Goal: Task Accomplishment & Management: Manage account settings

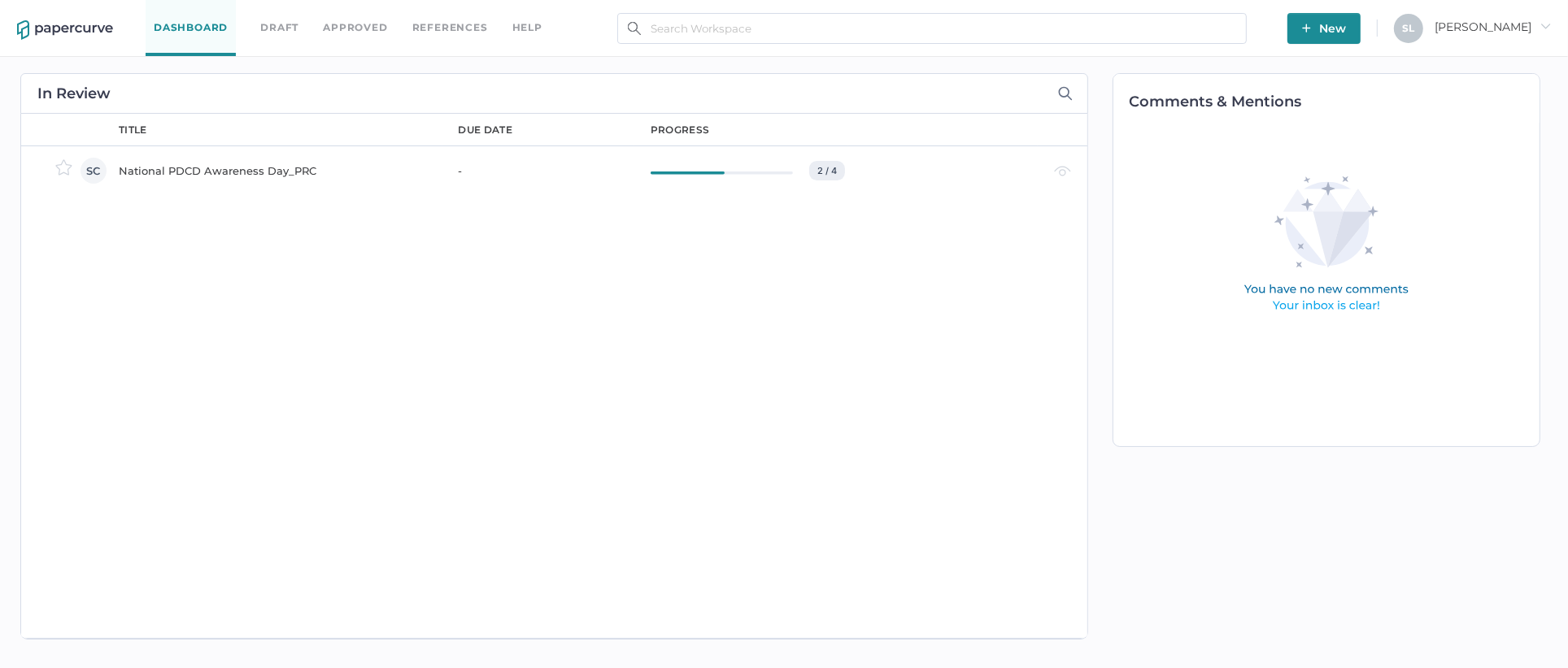
click at [242, 176] on div "National PDCD Awareness Day_PRC" at bounding box center [279, 171] width 321 height 20
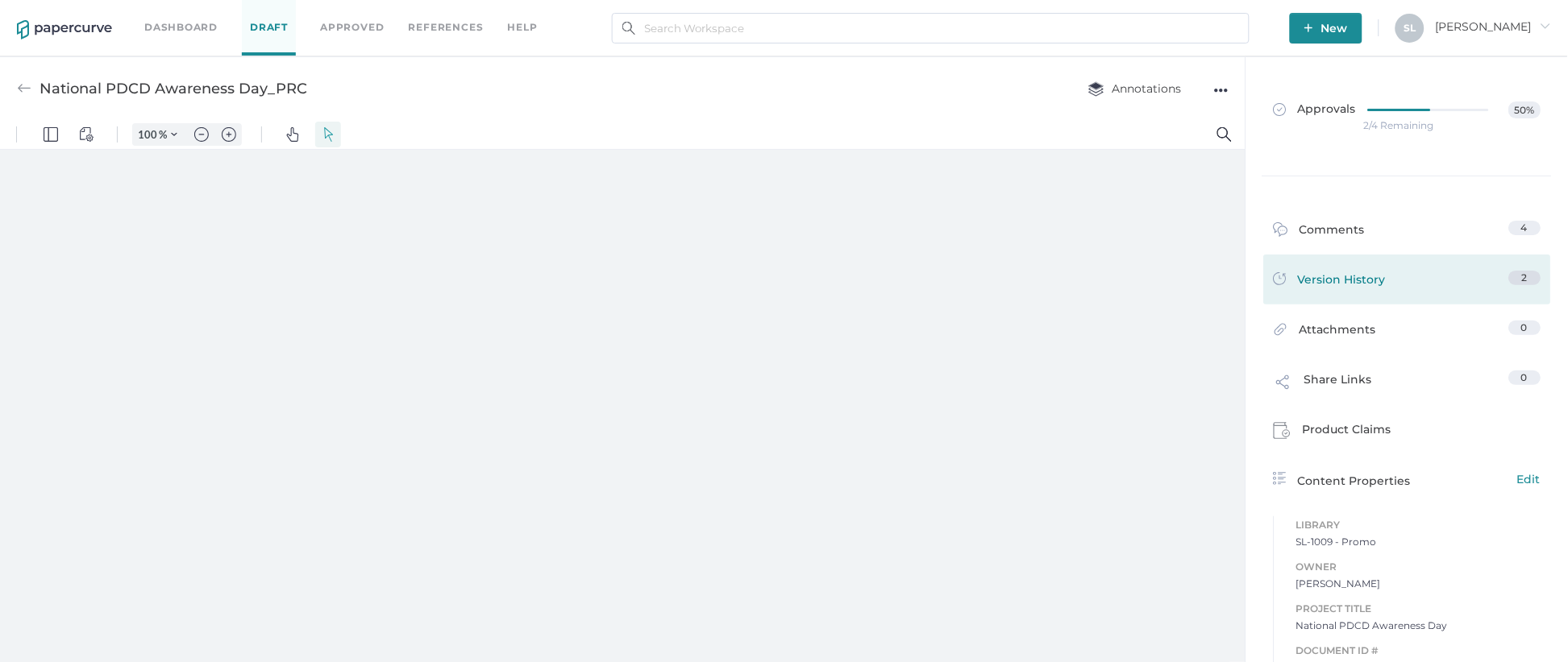
type input "135"
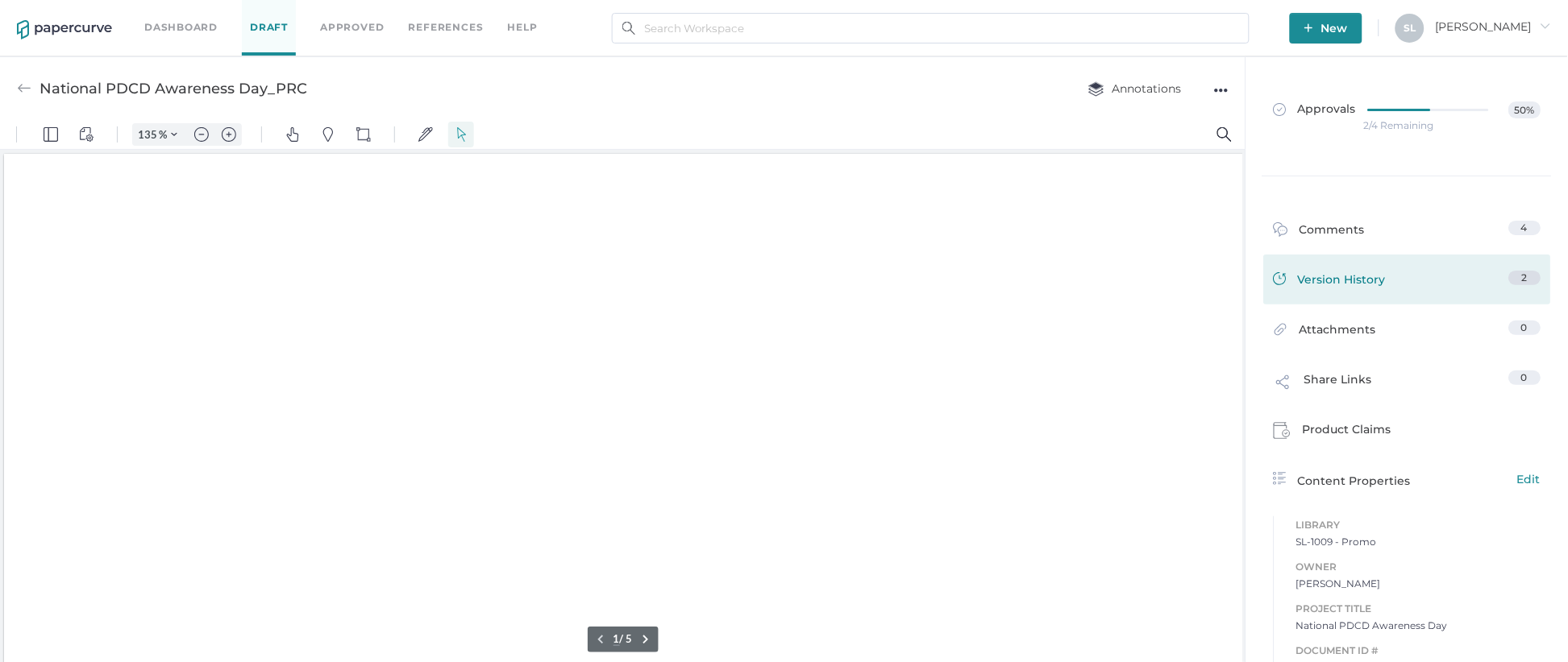
scroll to position [1, 0]
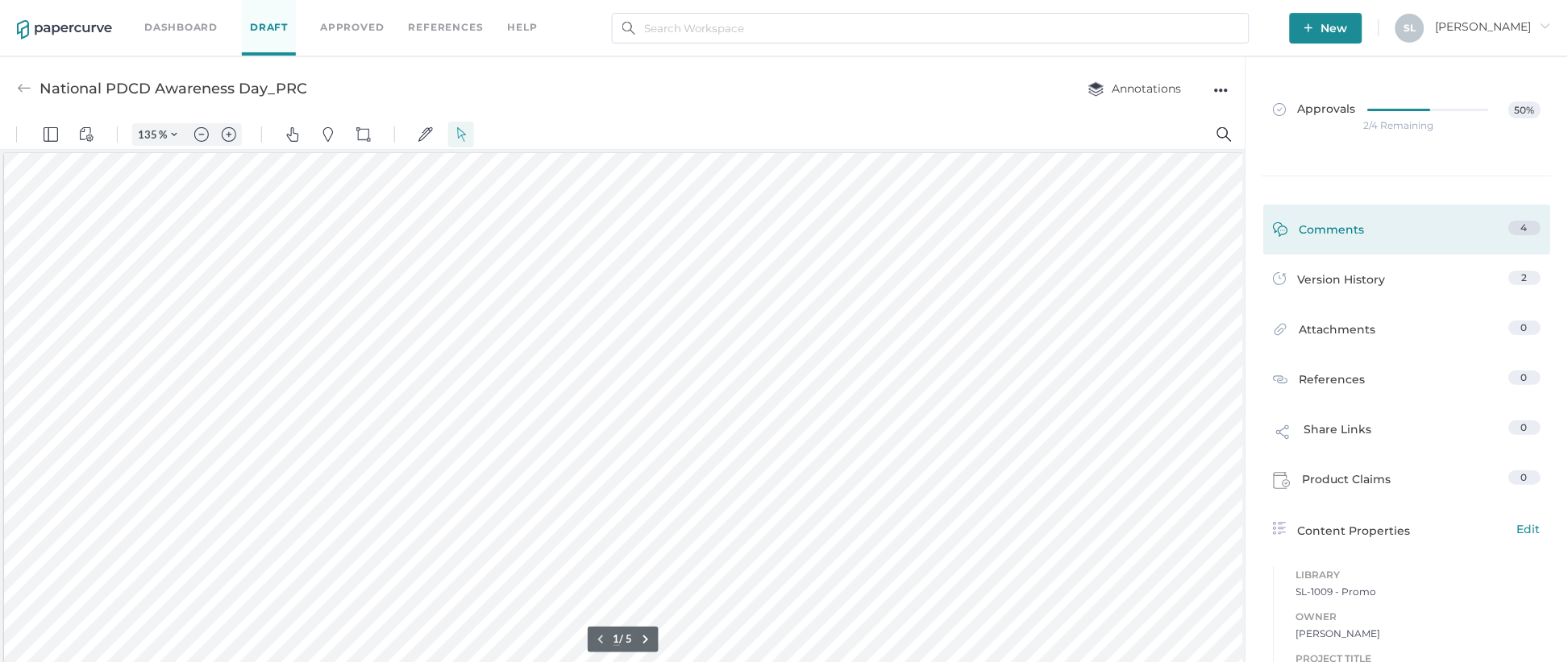
click at [1366, 235] on link "Comments 4" at bounding box center [1407, 232] width 267 height 25
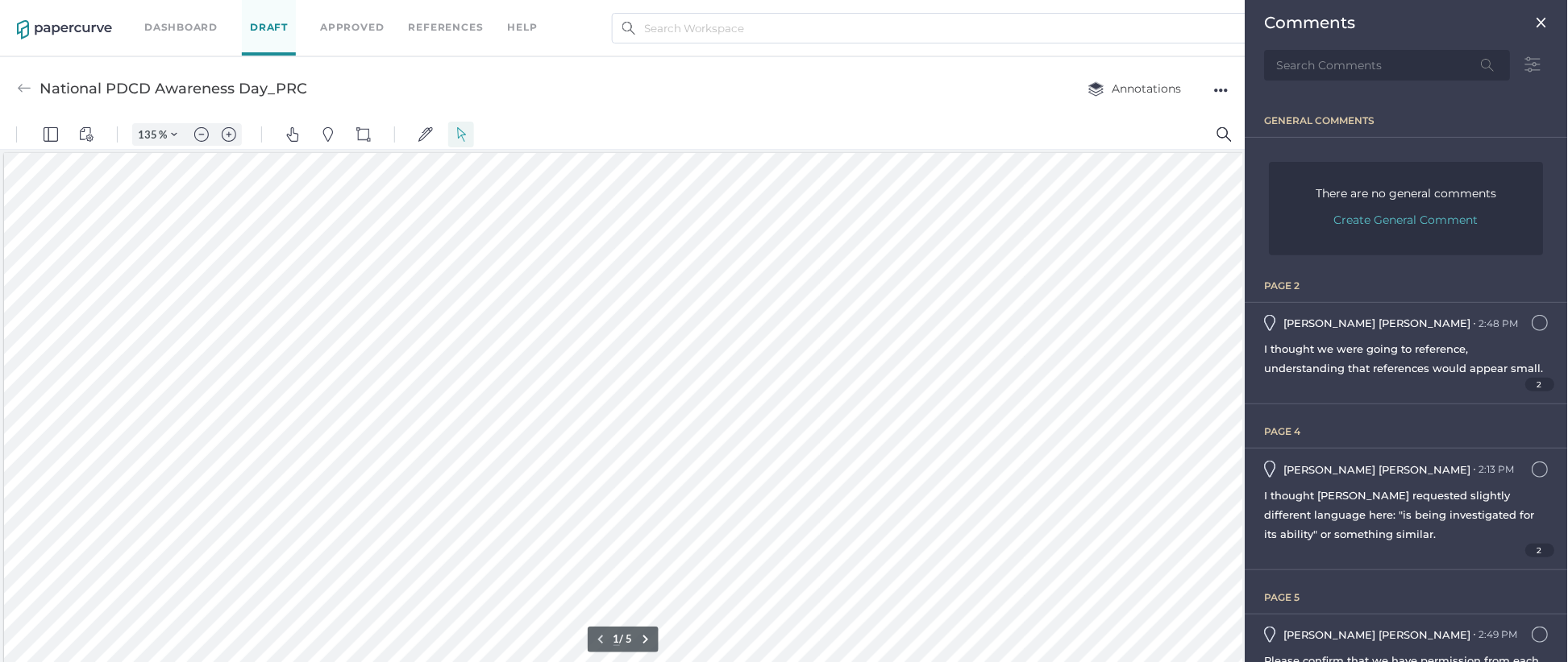
scroll to position [7, 0]
click at [1526, 391] on span "2" at bounding box center [1541, 384] width 30 height 14
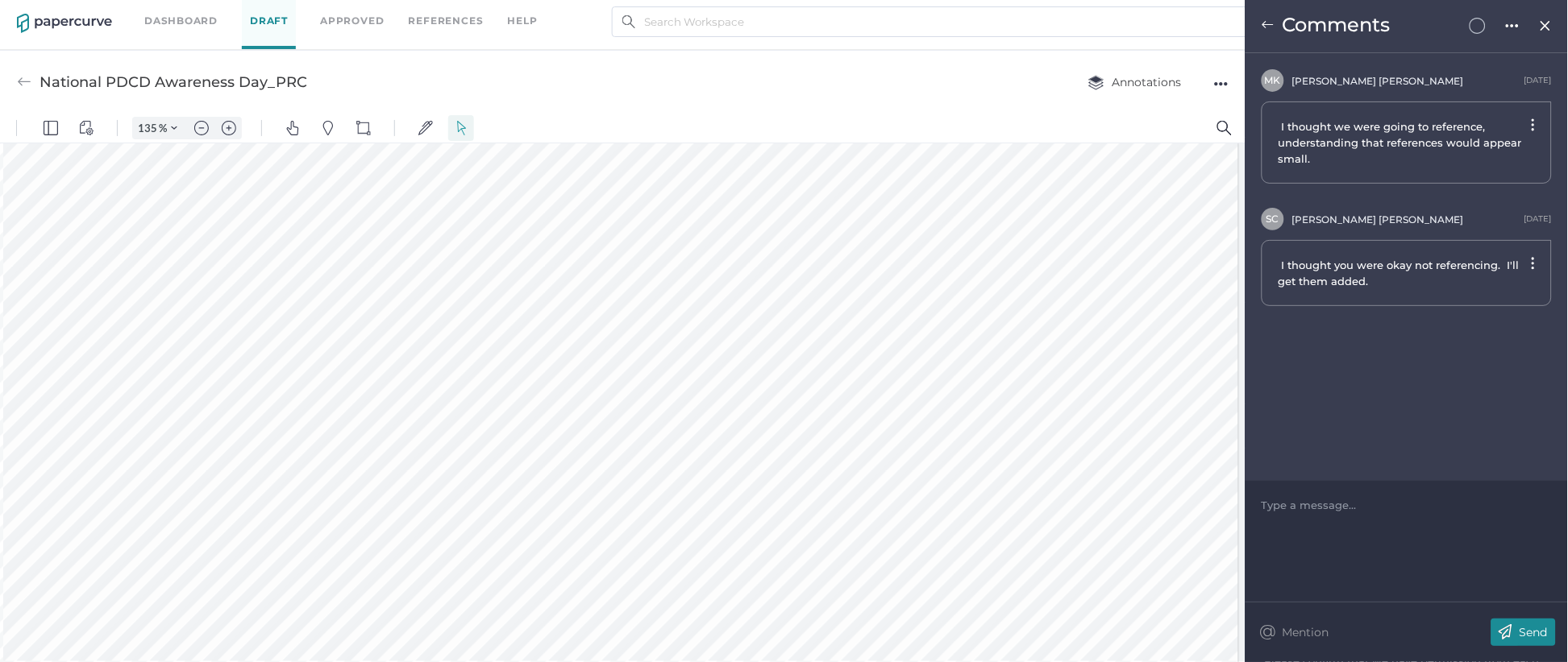
click at [1264, 20] on img at bounding box center [1267, 25] width 13 height 13
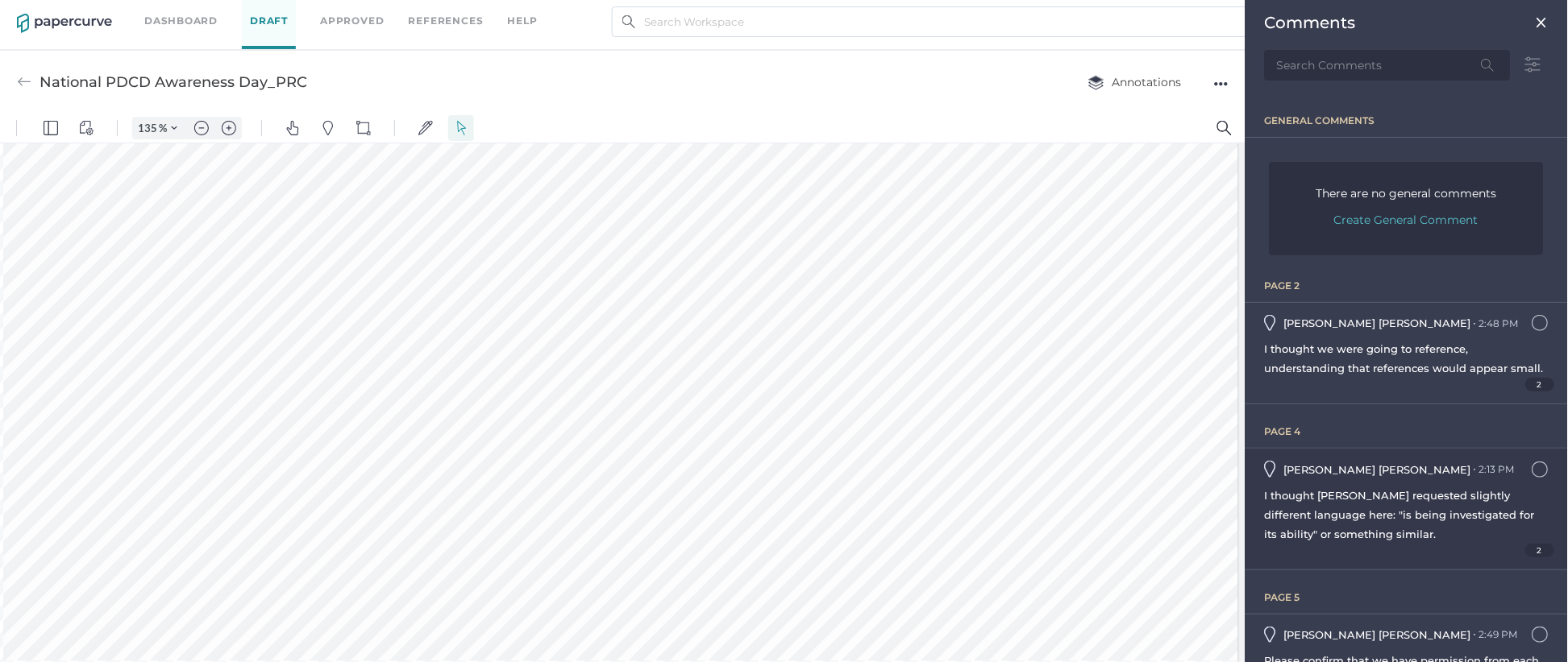
click at [1471, 509] on span "I thought Julie requested slightly different language here: "is being investiga…" at bounding box center [1400, 515] width 270 height 51
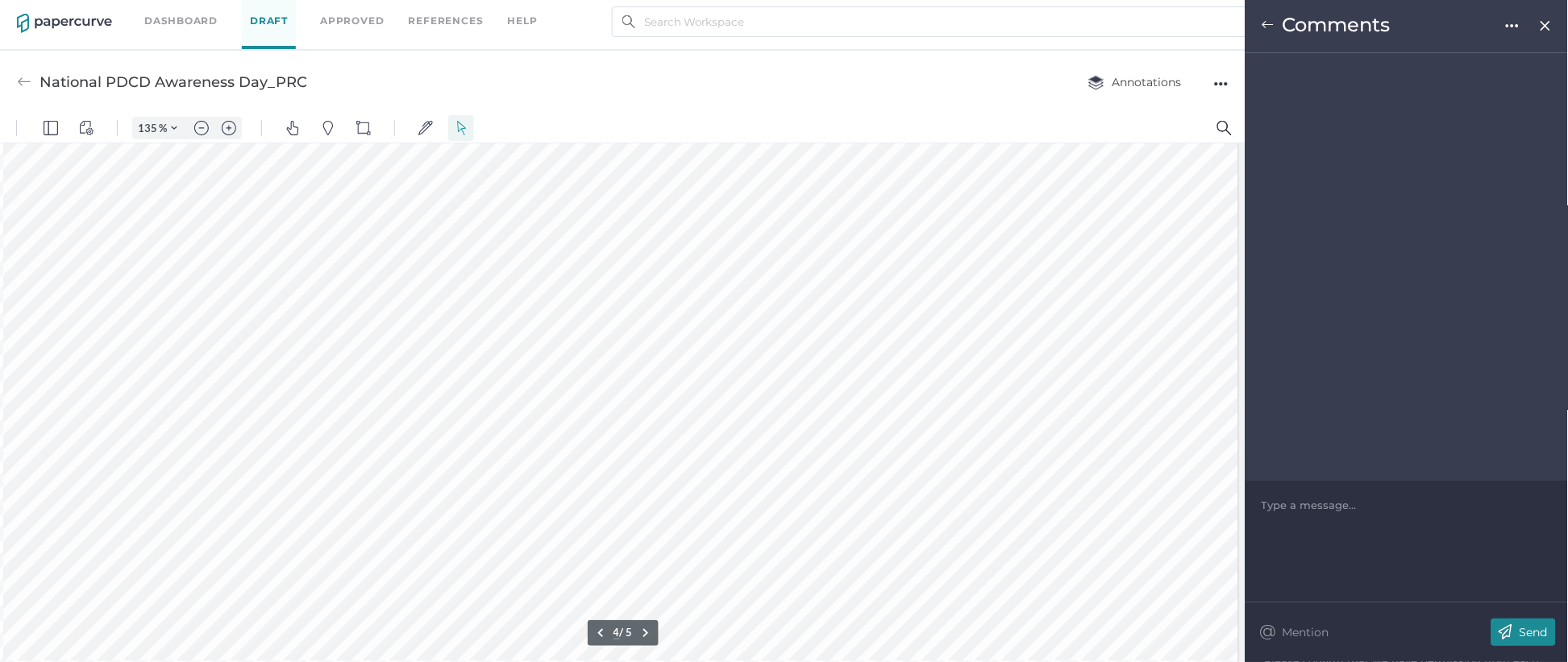
scroll to position [2206, 73]
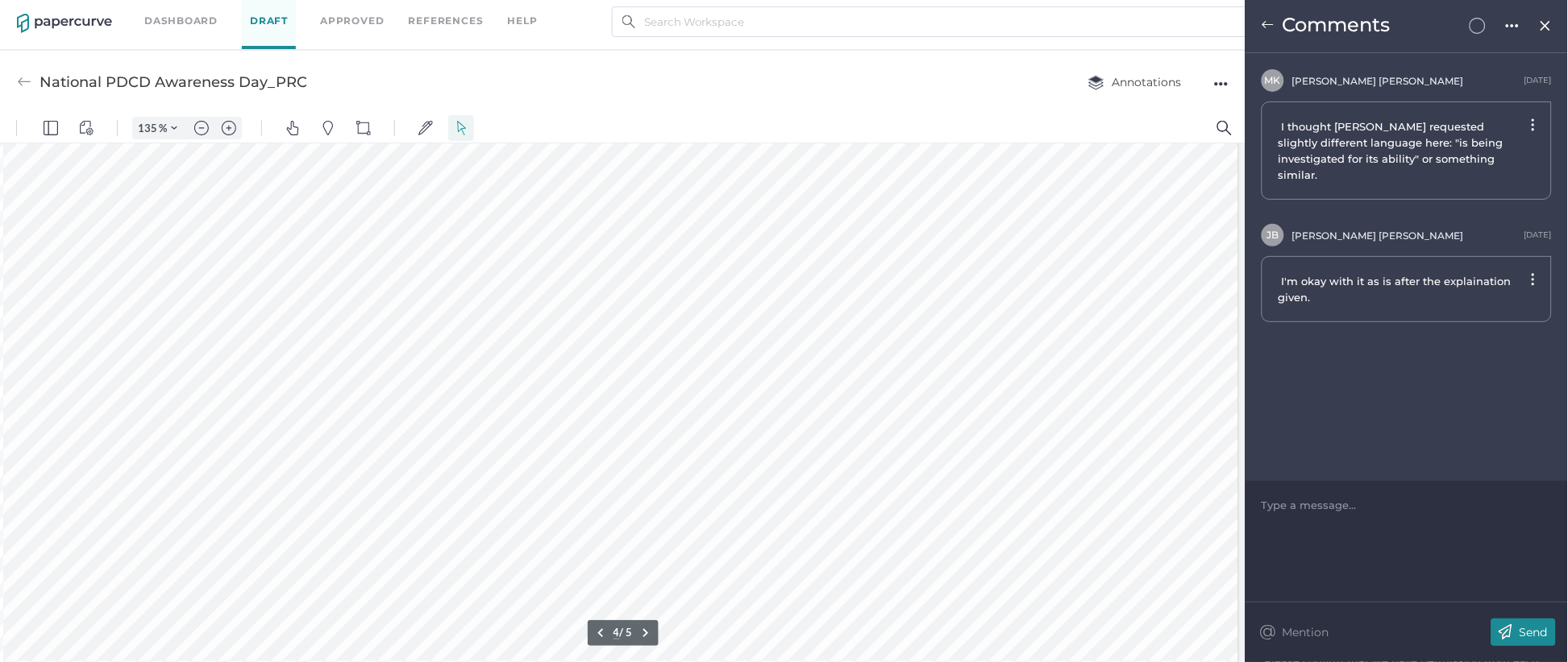
click at [1263, 21] on img at bounding box center [1267, 25] width 13 height 13
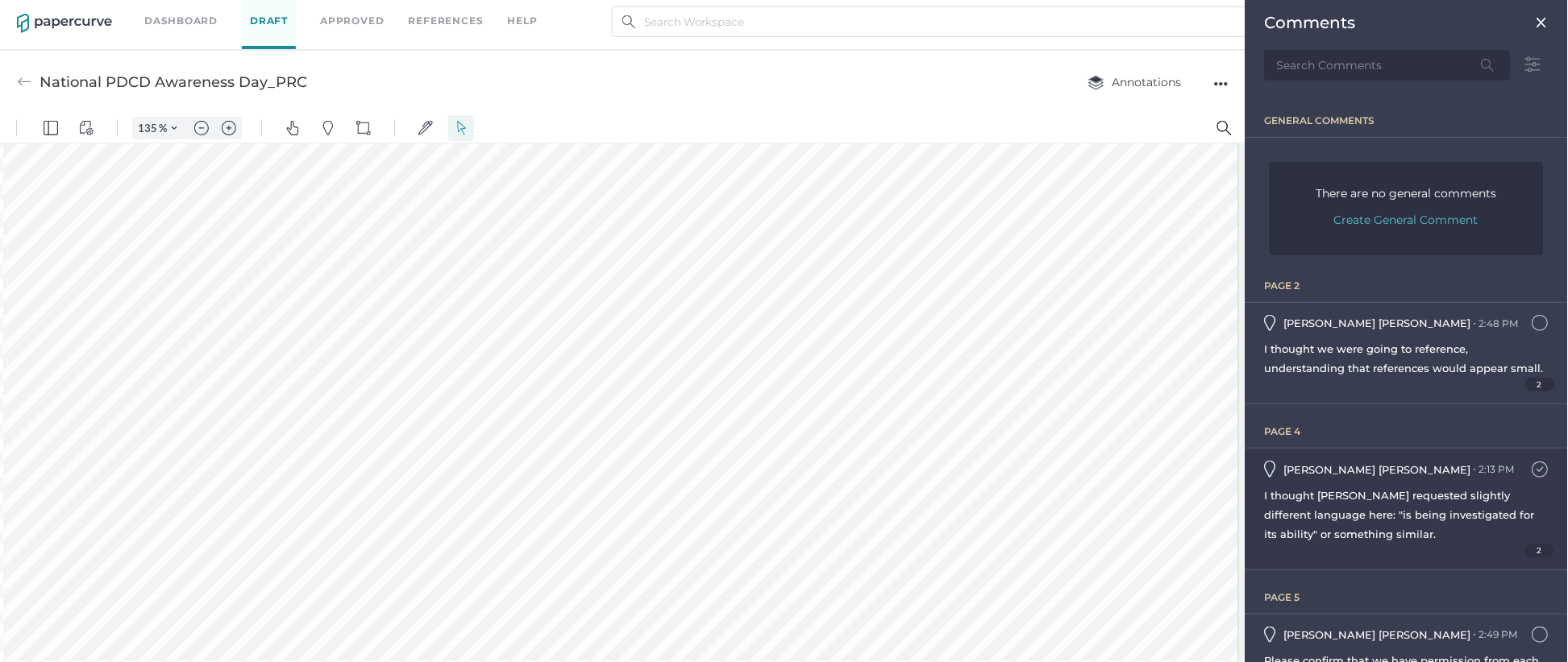
click at [1532, 477] on img at bounding box center [1540, 470] width 16 height 16
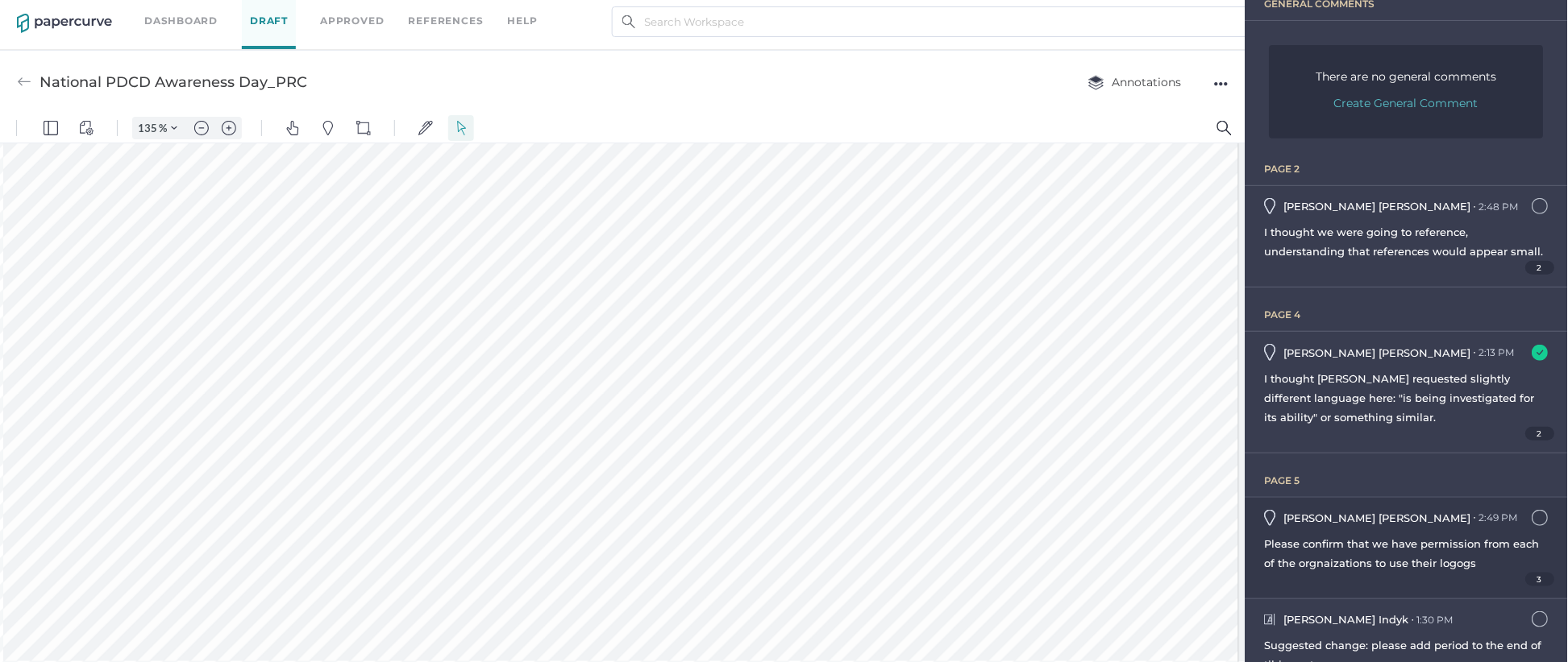
scroll to position [171, 0]
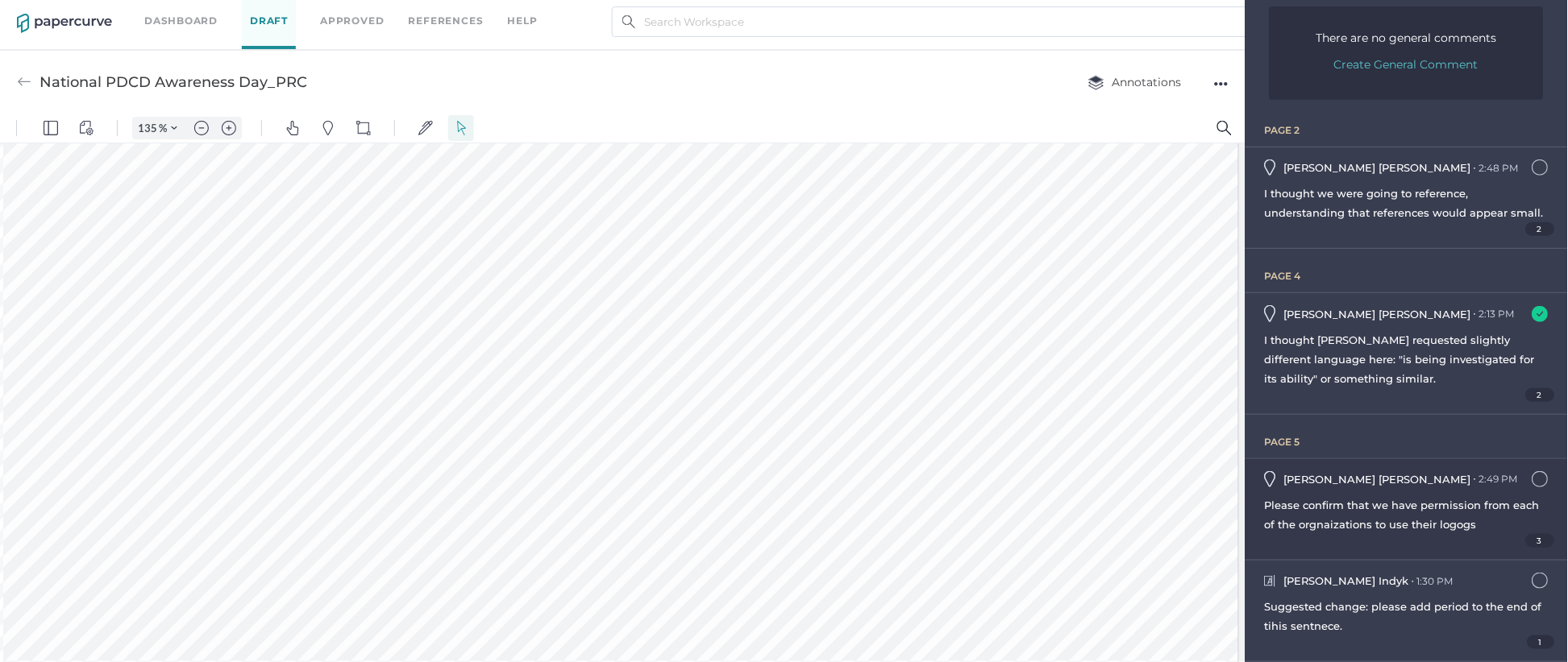
click at [1530, 538] on span "3" at bounding box center [1541, 541] width 30 height 14
type input "5"
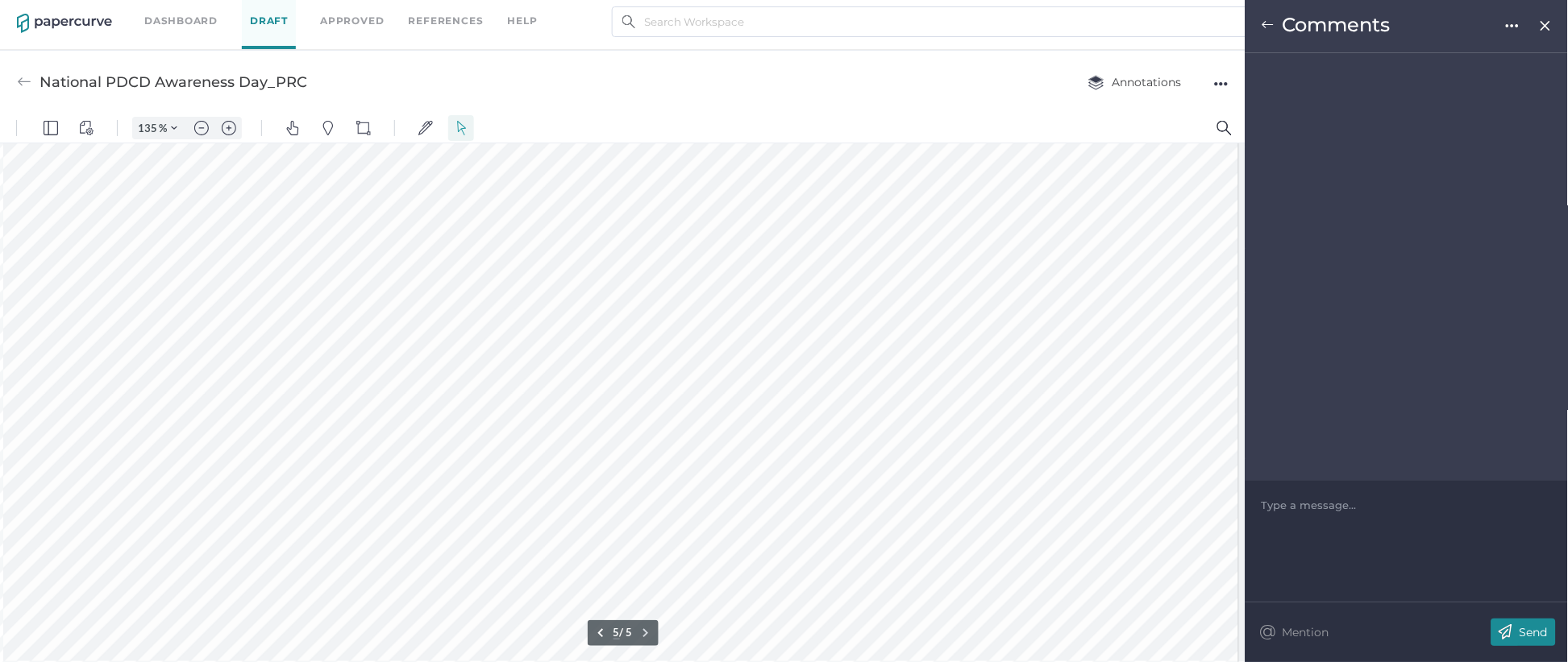
scroll to position [2938, 73]
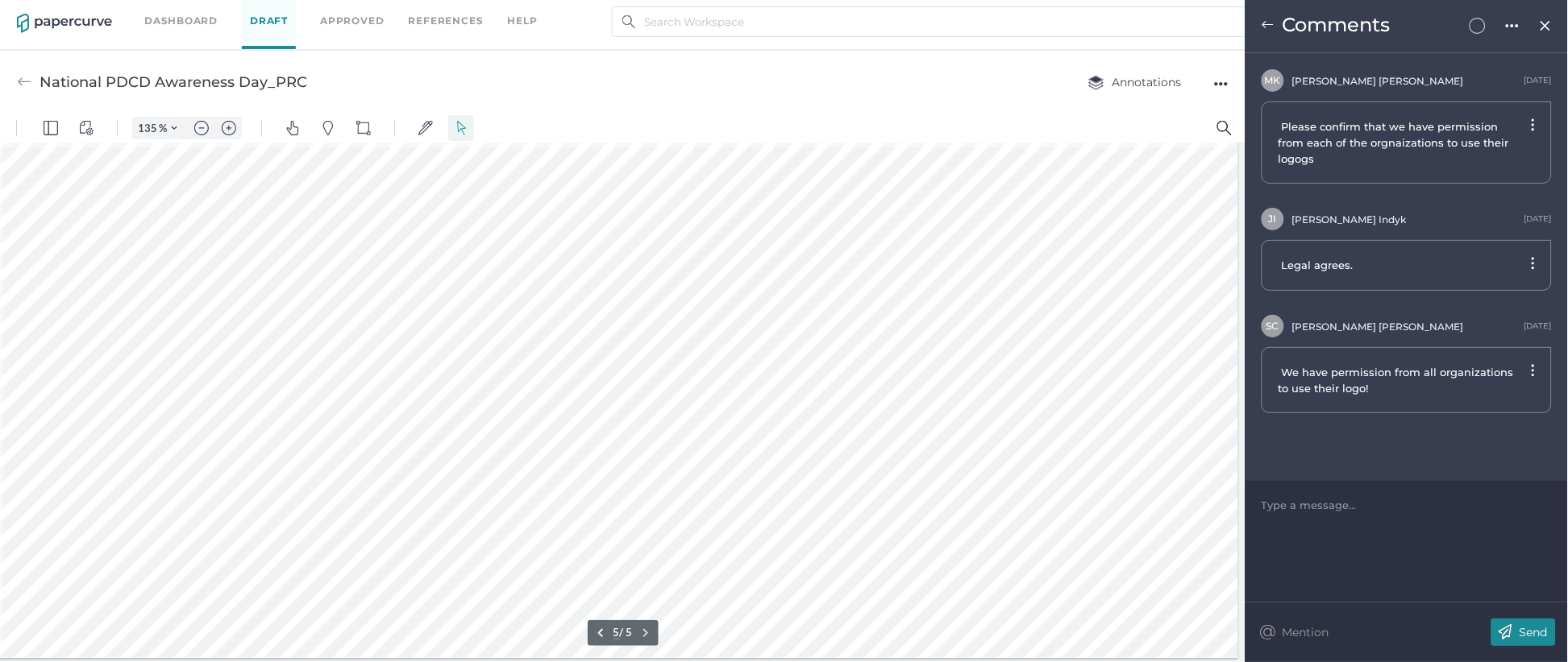
click at [1266, 24] on img at bounding box center [1267, 25] width 13 height 13
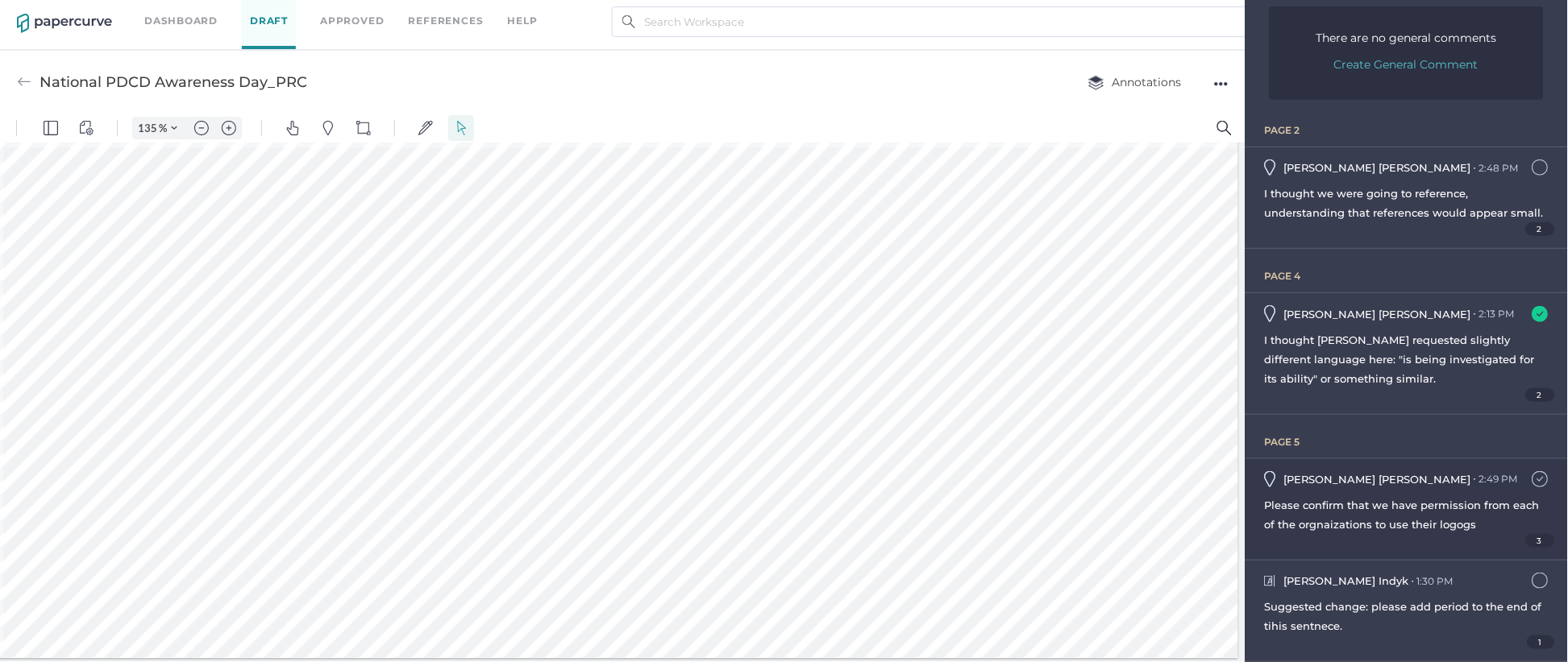
click at [1532, 478] on img at bounding box center [1540, 479] width 16 height 16
click at [1532, 578] on img at bounding box center [1540, 581] width 16 height 16
click at [1532, 160] on img at bounding box center [1540, 167] width 16 height 16
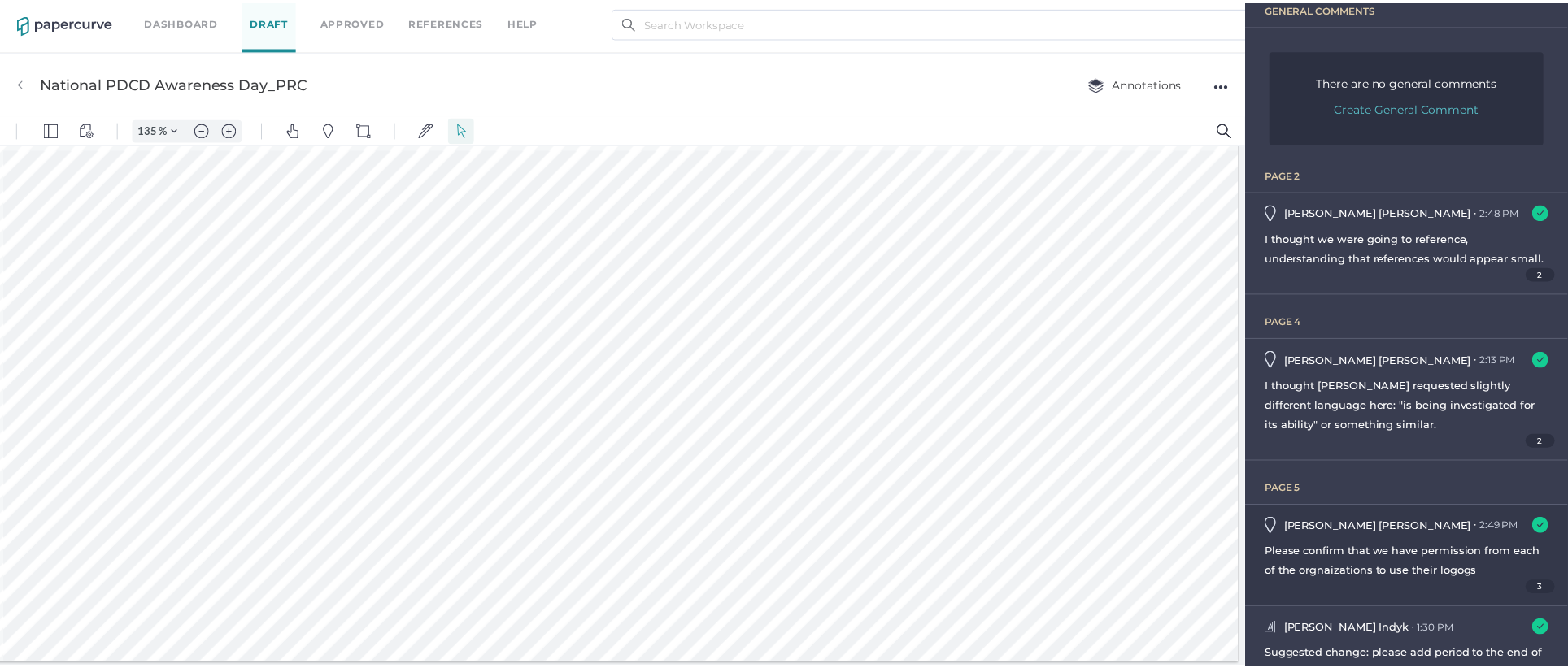
scroll to position [0, 0]
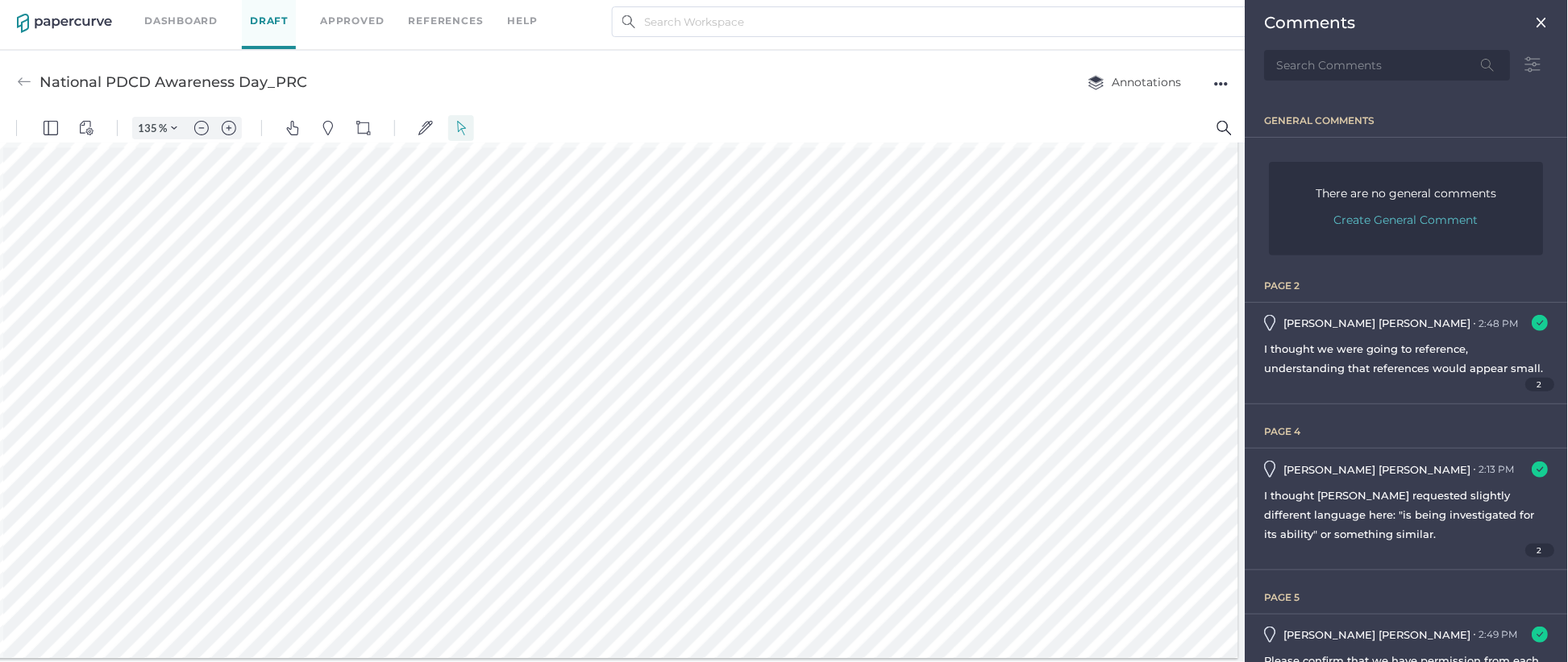
click at [1536, 19] on img at bounding box center [1542, 22] width 13 height 13
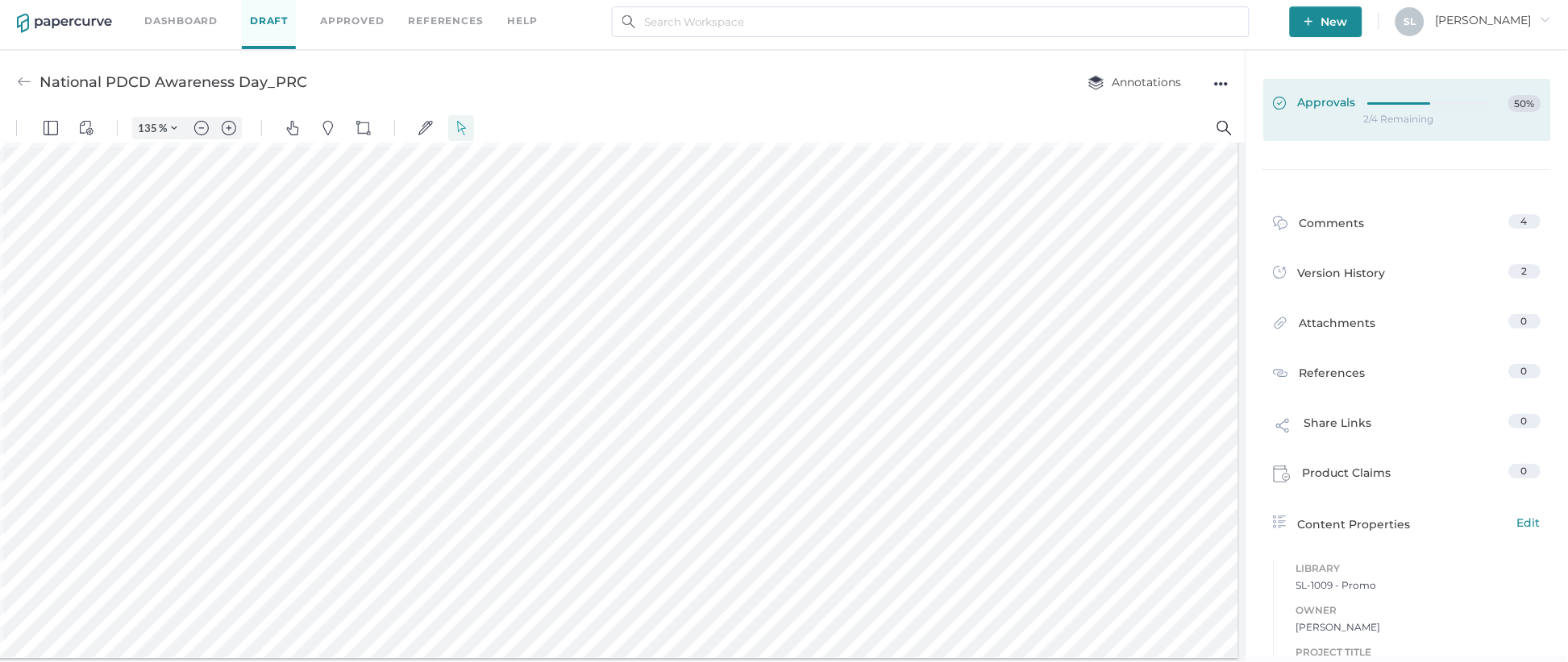
click at [1314, 103] on span "Approvals" at bounding box center [1315, 103] width 83 height 18
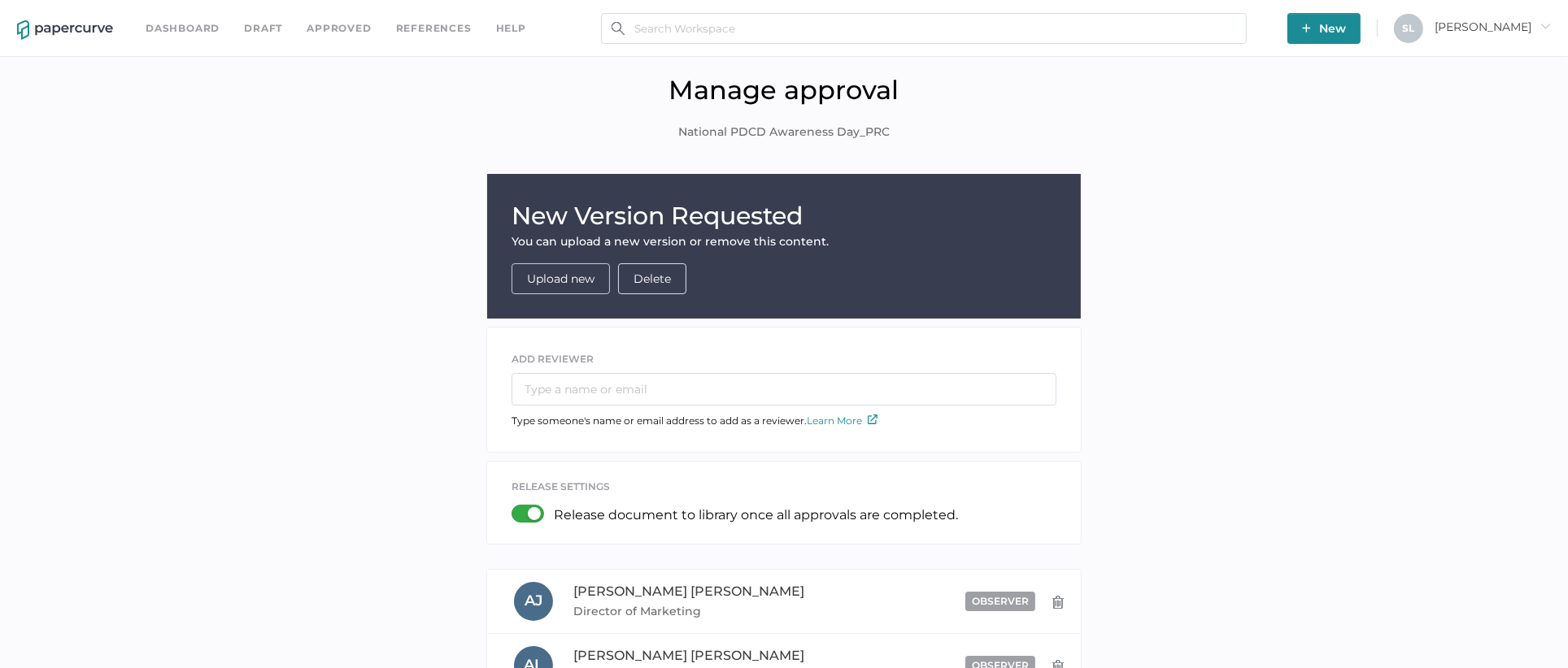
click at [550, 275] on link "Upload new" at bounding box center [560, 278] width 67 height 15
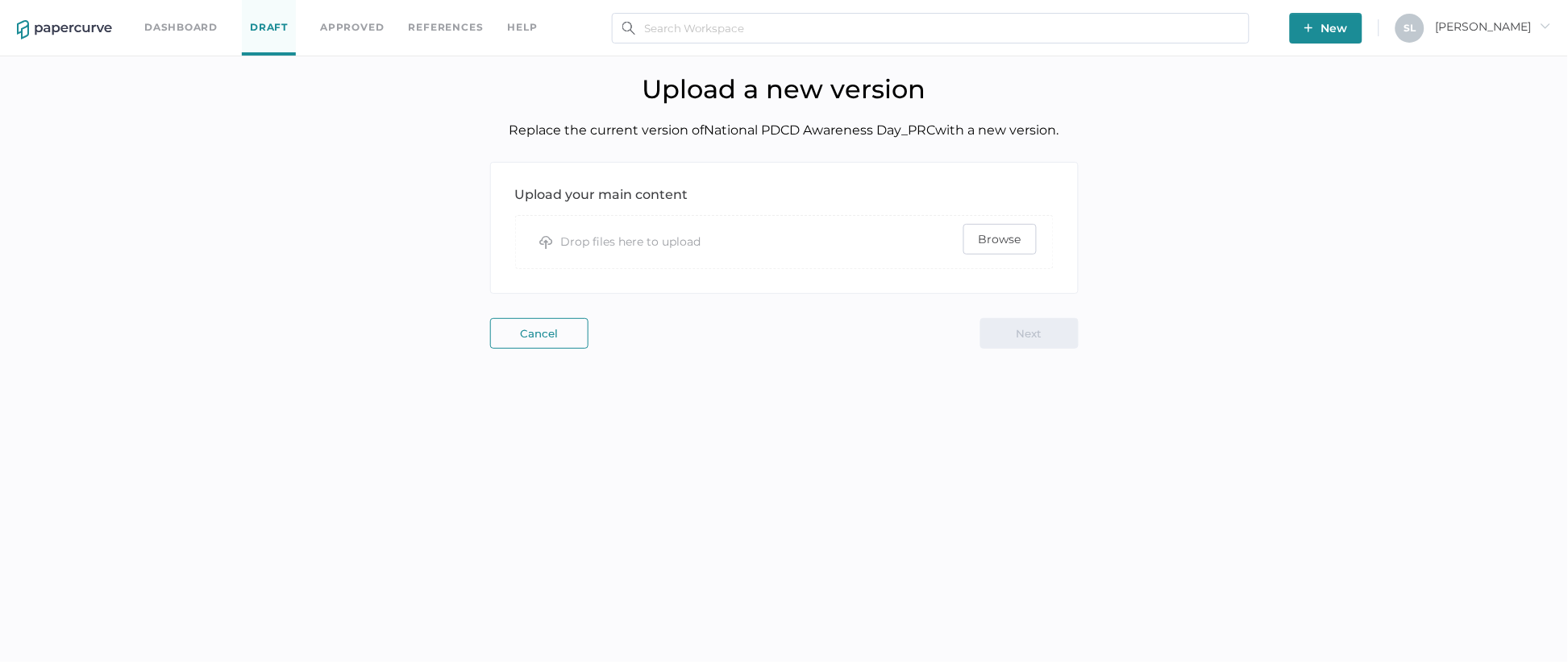
click at [1012, 245] on span "Browse" at bounding box center [1000, 239] width 43 height 29
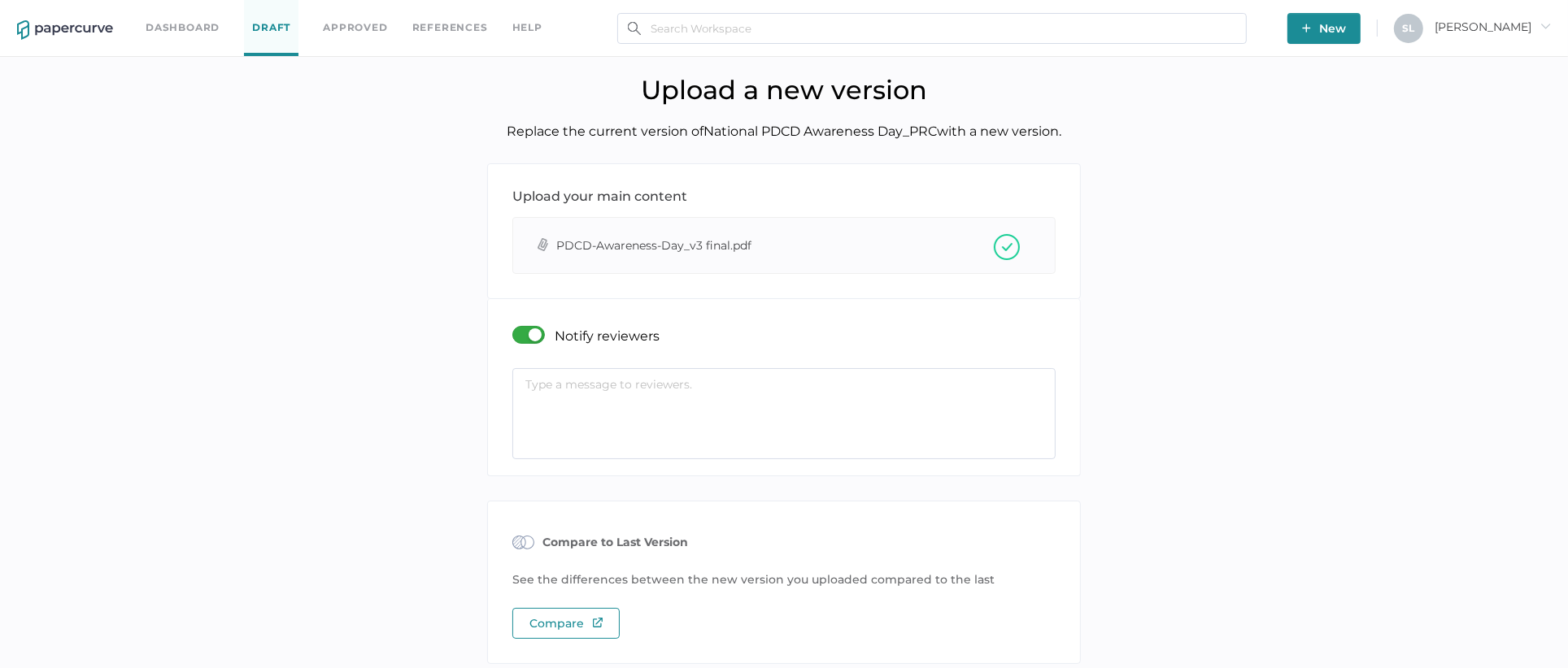
click at [754, 391] on textarea at bounding box center [784, 414] width 543 height 91
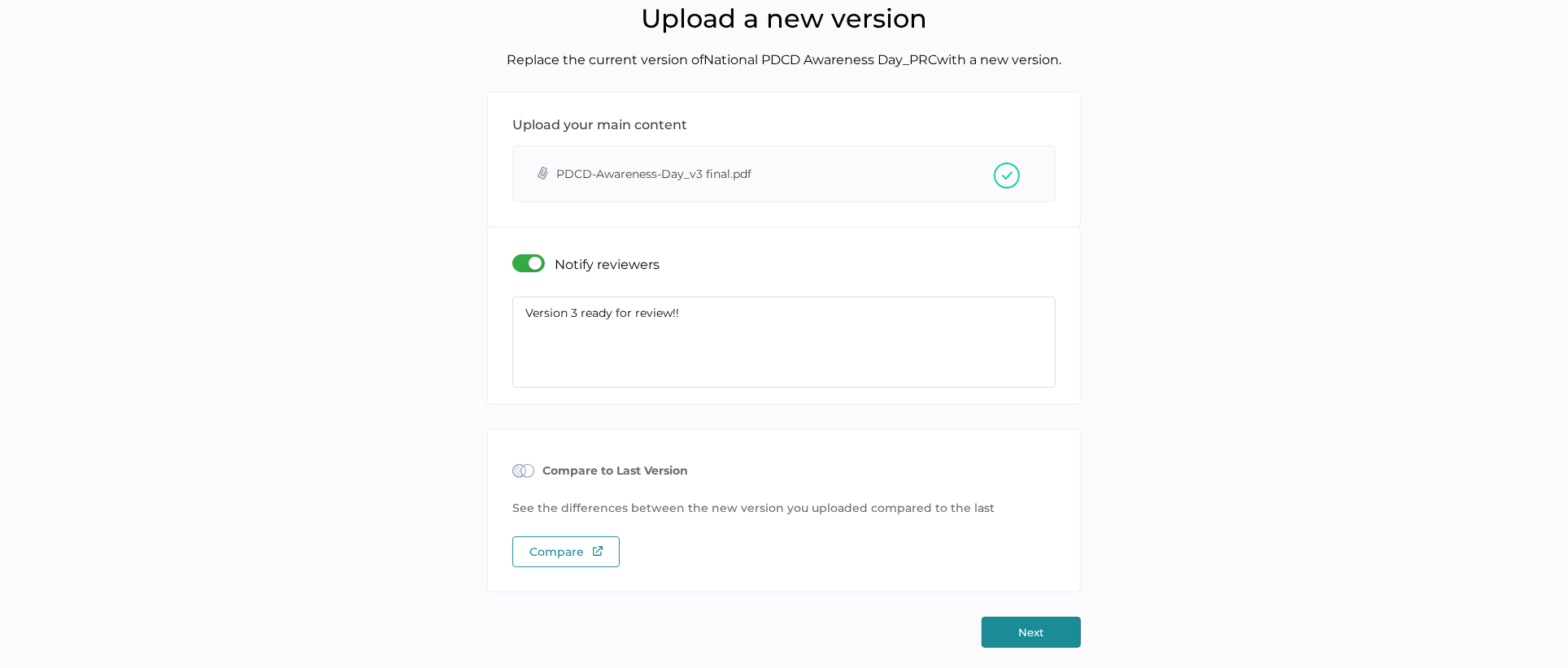
type textarea "Version 3 ready for review!!"
click at [1043, 627] on button "Next" at bounding box center [1031, 633] width 99 height 31
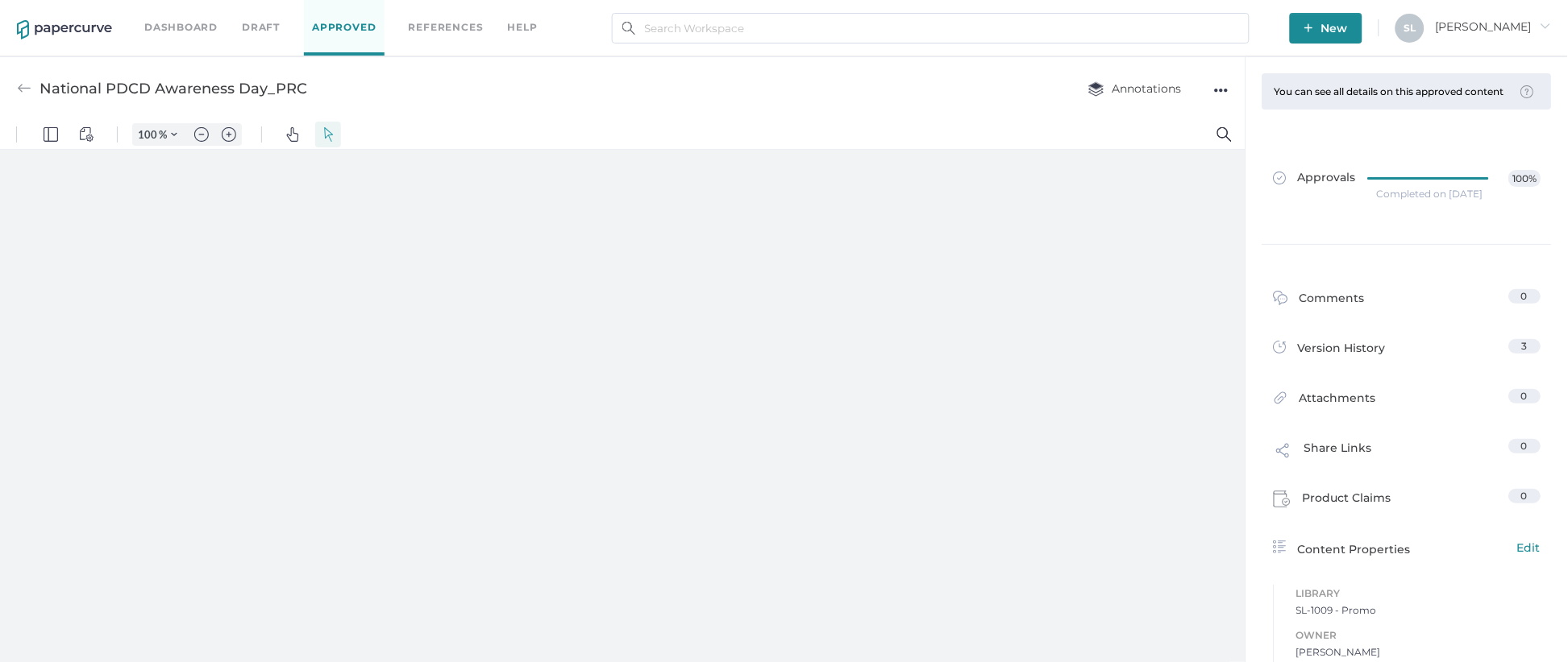
type input "135"
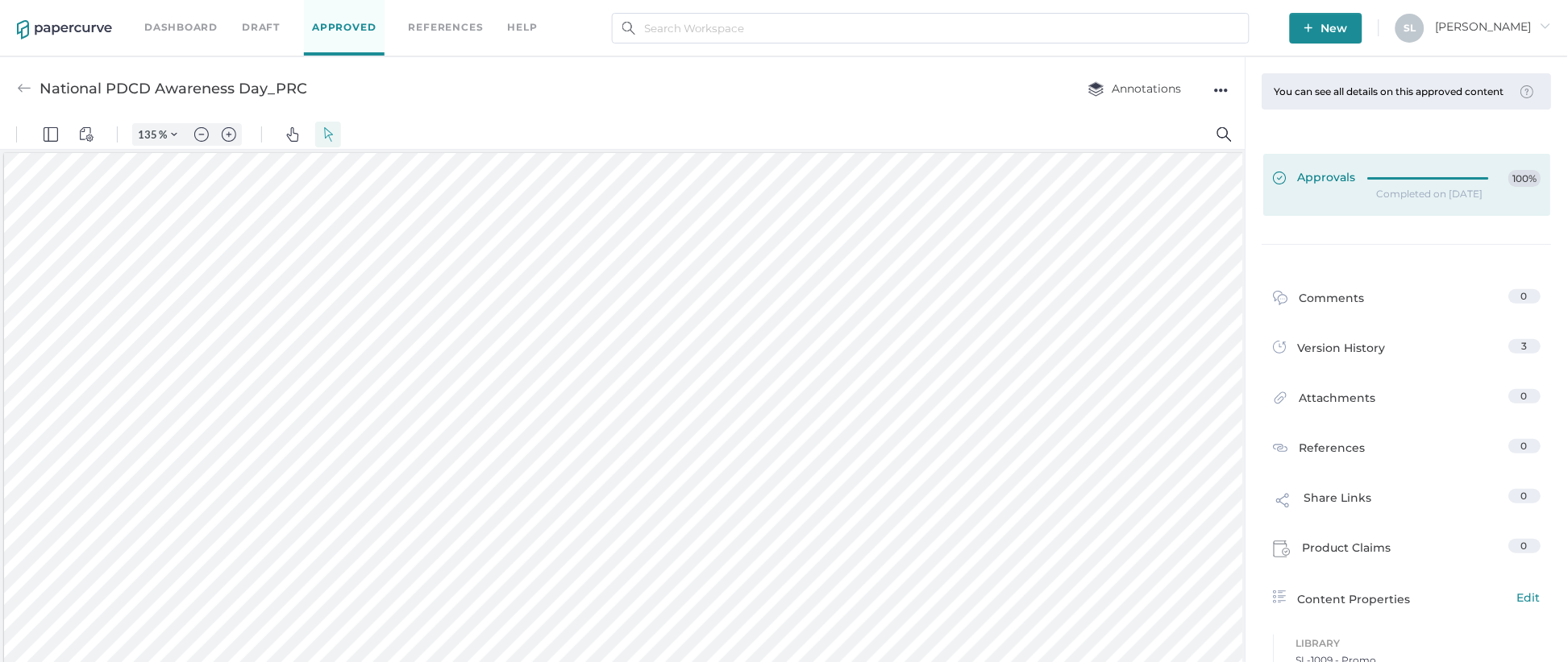
click at [1283, 188] on span at bounding box center [1286, 179] width 25 height 18
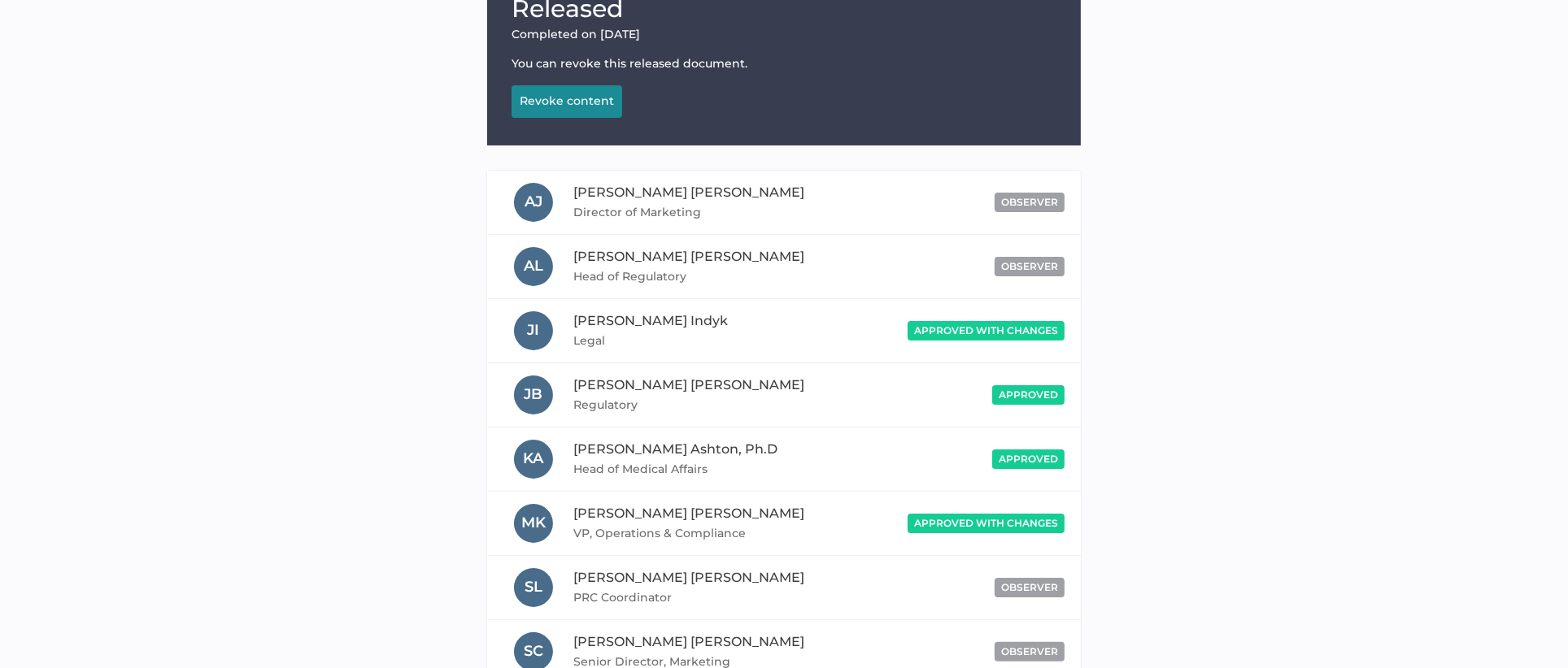
scroll to position [211, 0]
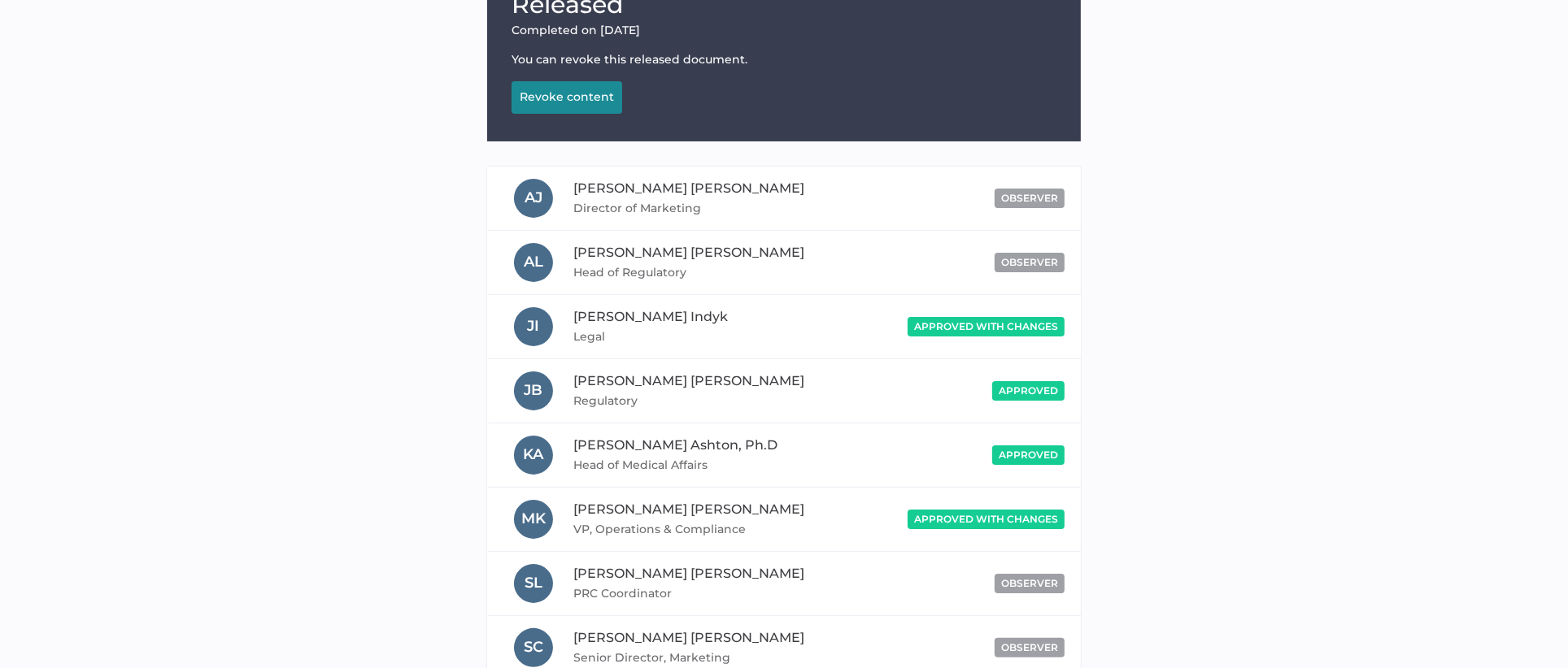
click at [975, 323] on span "approved with changes" at bounding box center [985, 327] width 144 height 12
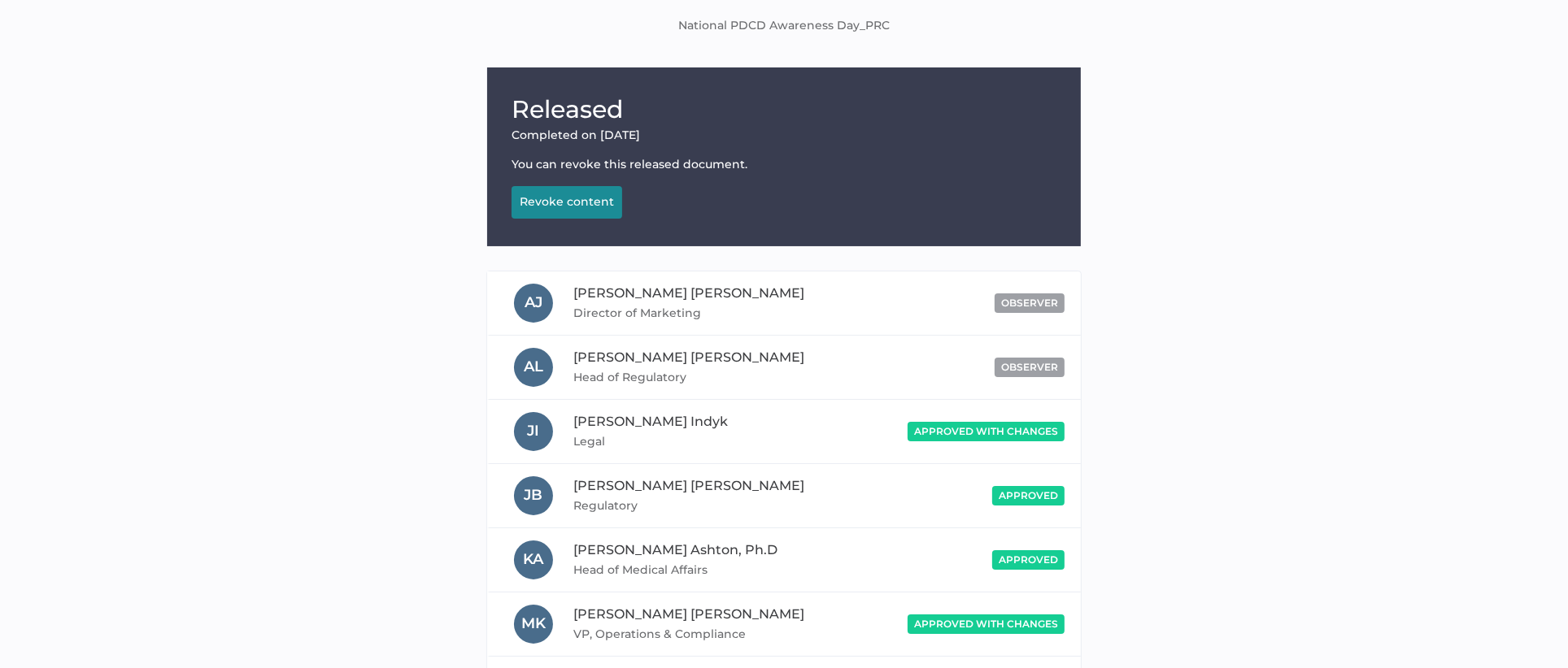
click at [551, 207] on button "Revoke content Revoking..." at bounding box center [566, 203] width 110 height 33
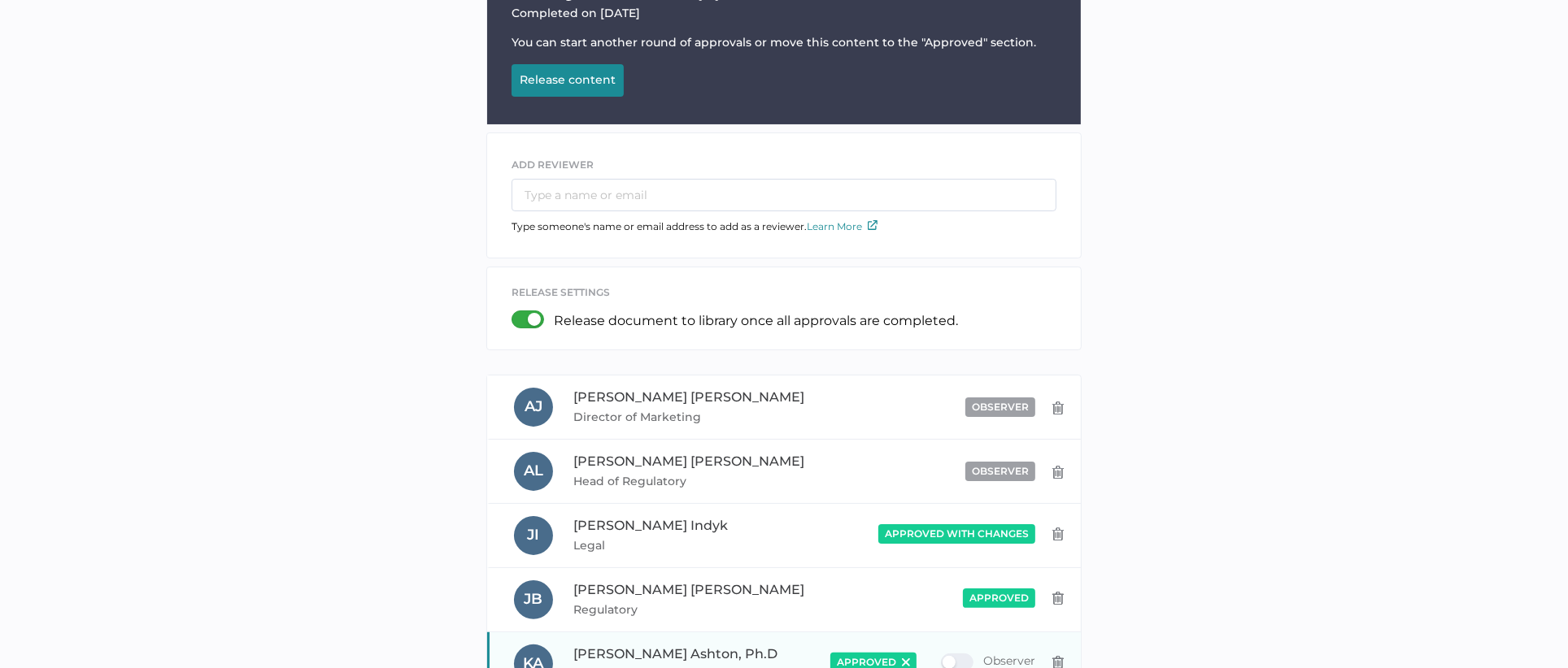
scroll to position [308, 0]
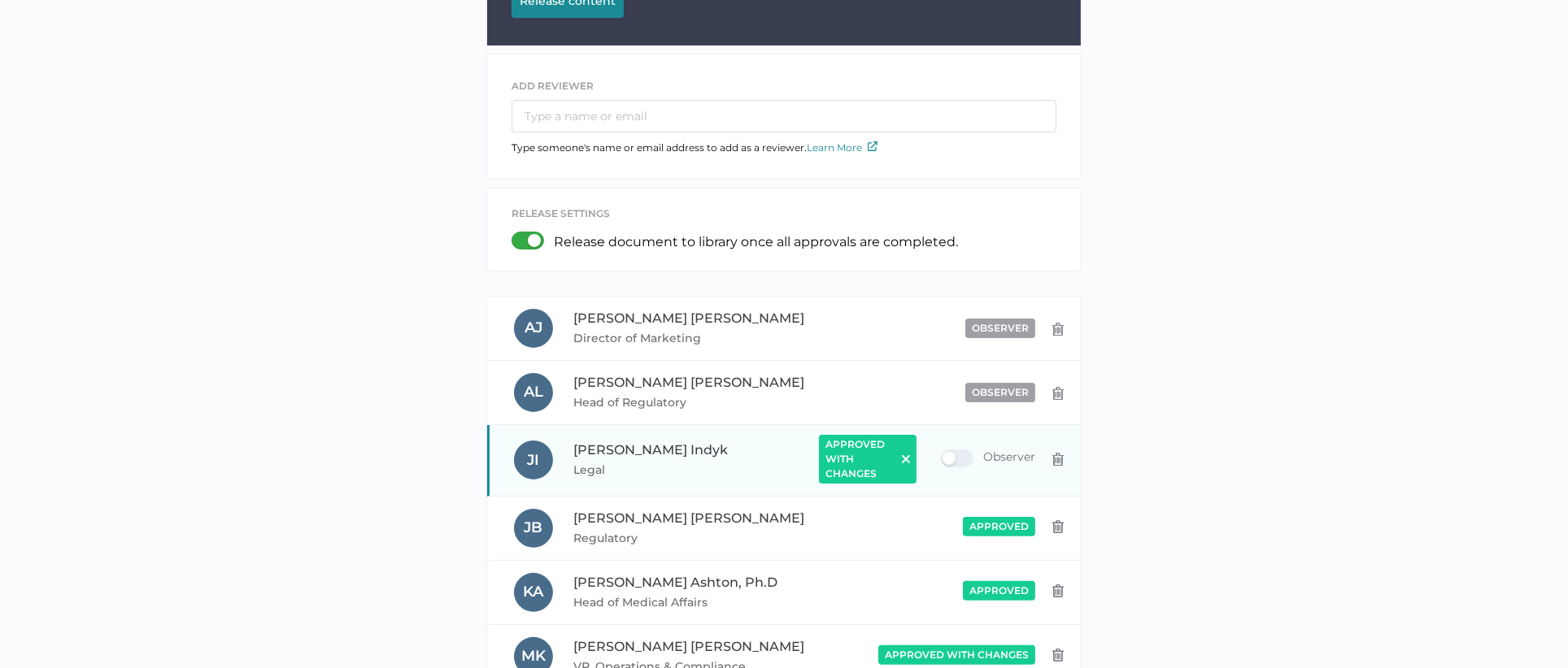
click at [907, 455] on img at bounding box center [905, 459] width 8 height 8
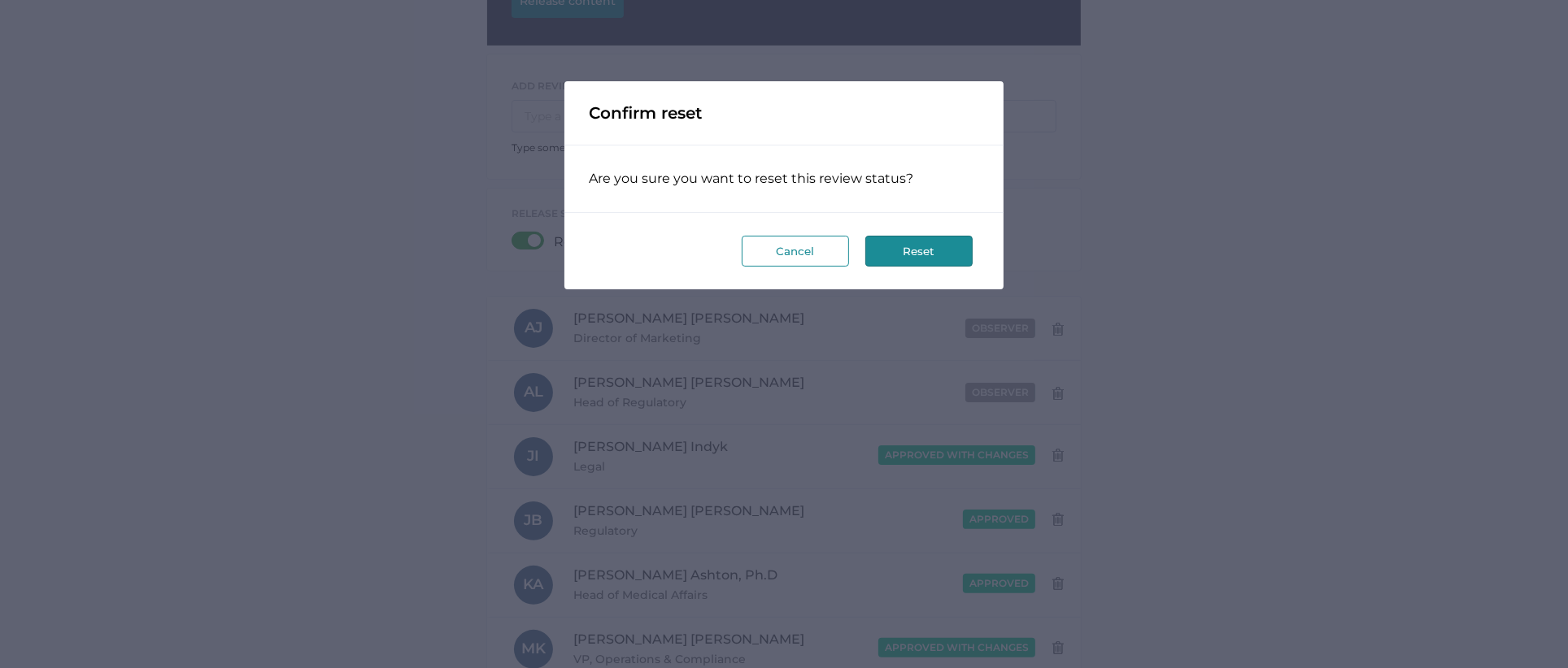
click at [902, 245] on button "Reset" at bounding box center [919, 252] width 108 height 31
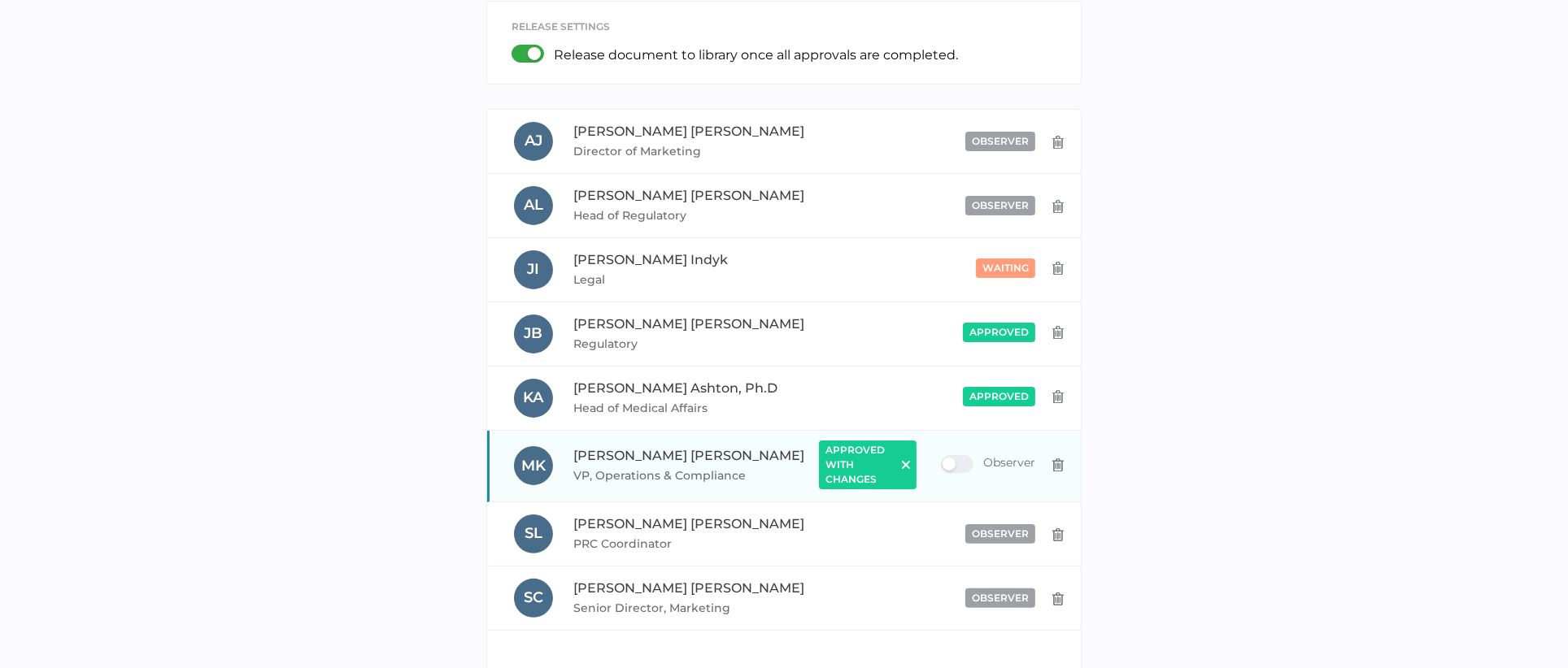
click at [907, 463] on img at bounding box center [905, 465] width 8 height 8
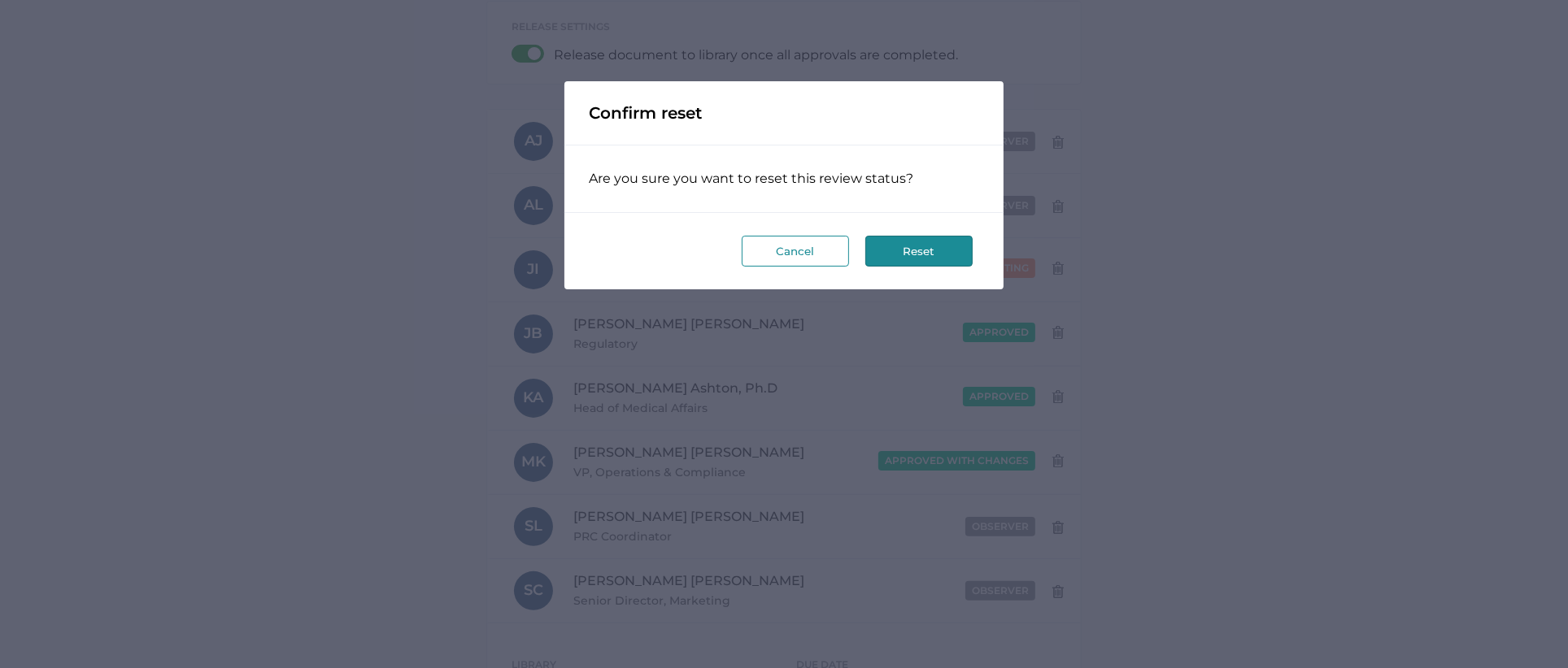
click at [929, 250] on button "Reset" at bounding box center [919, 252] width 108 height 31
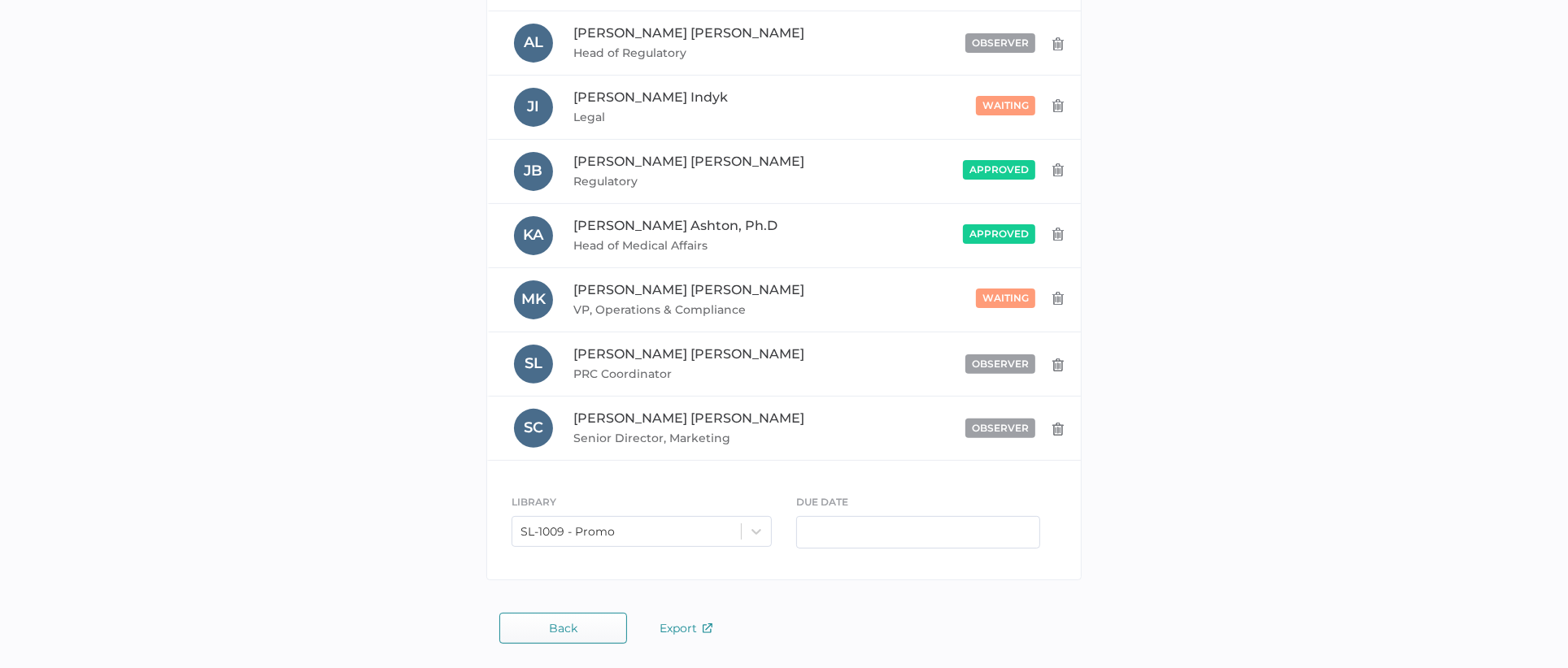
scroll to position [0, 0]
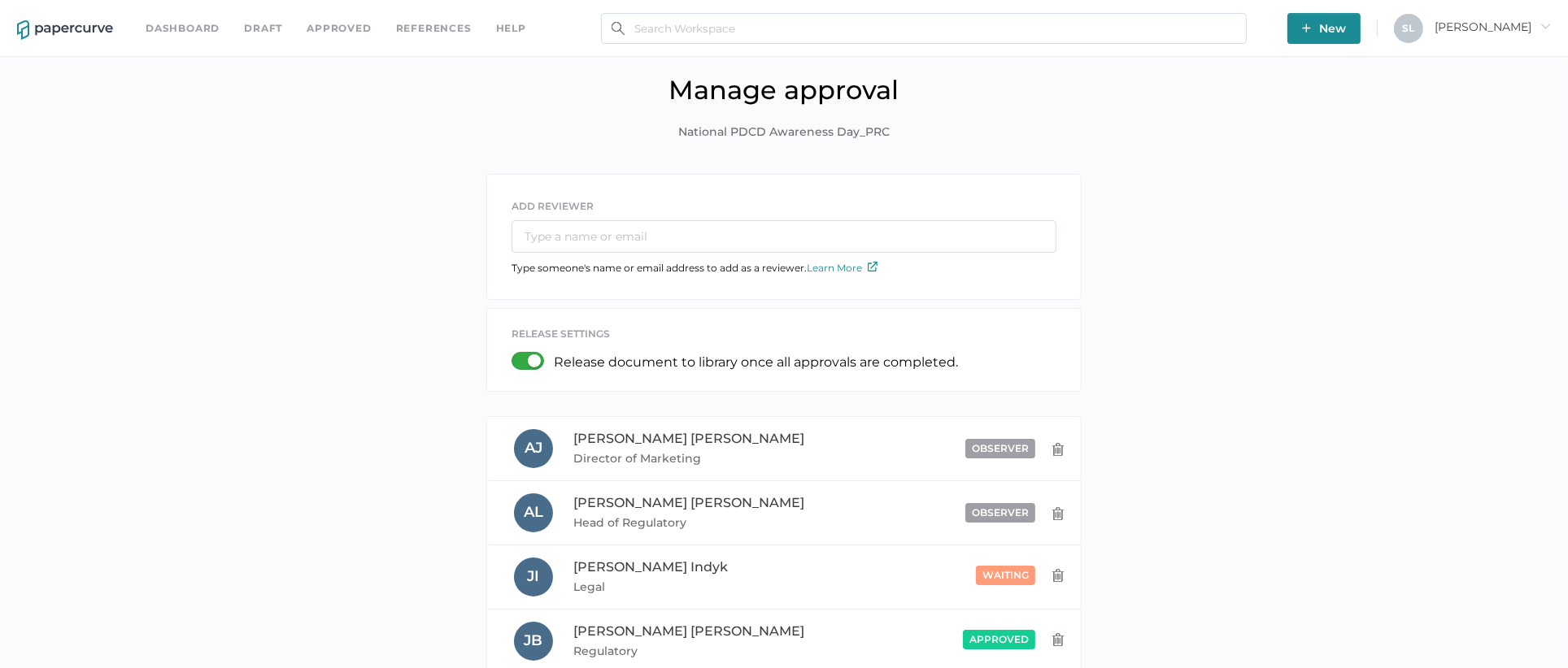
click at [253, 22] on link "Draft" at bounding box center [263, 28] width 38 height 18
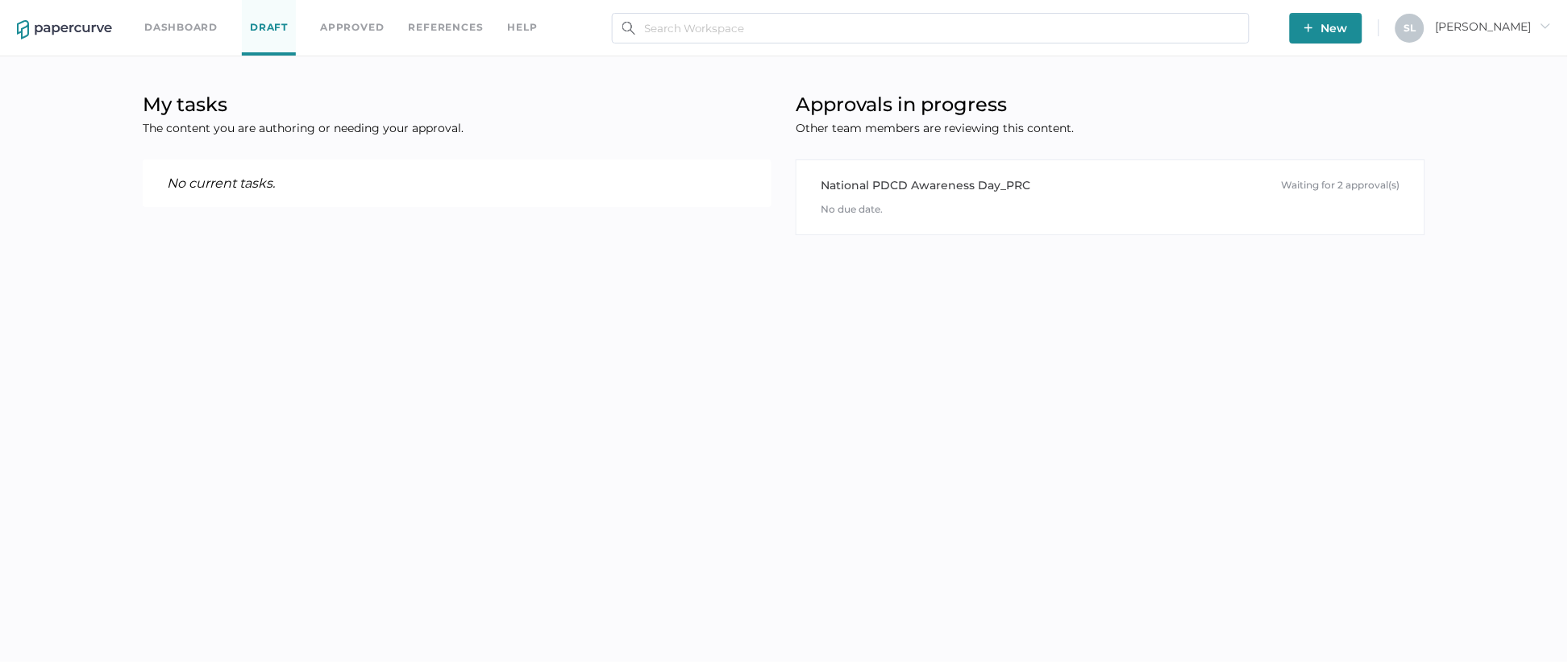
click at [183, 20] on link "Dashboard" at bounding box center [181, 27] width 73 height 18
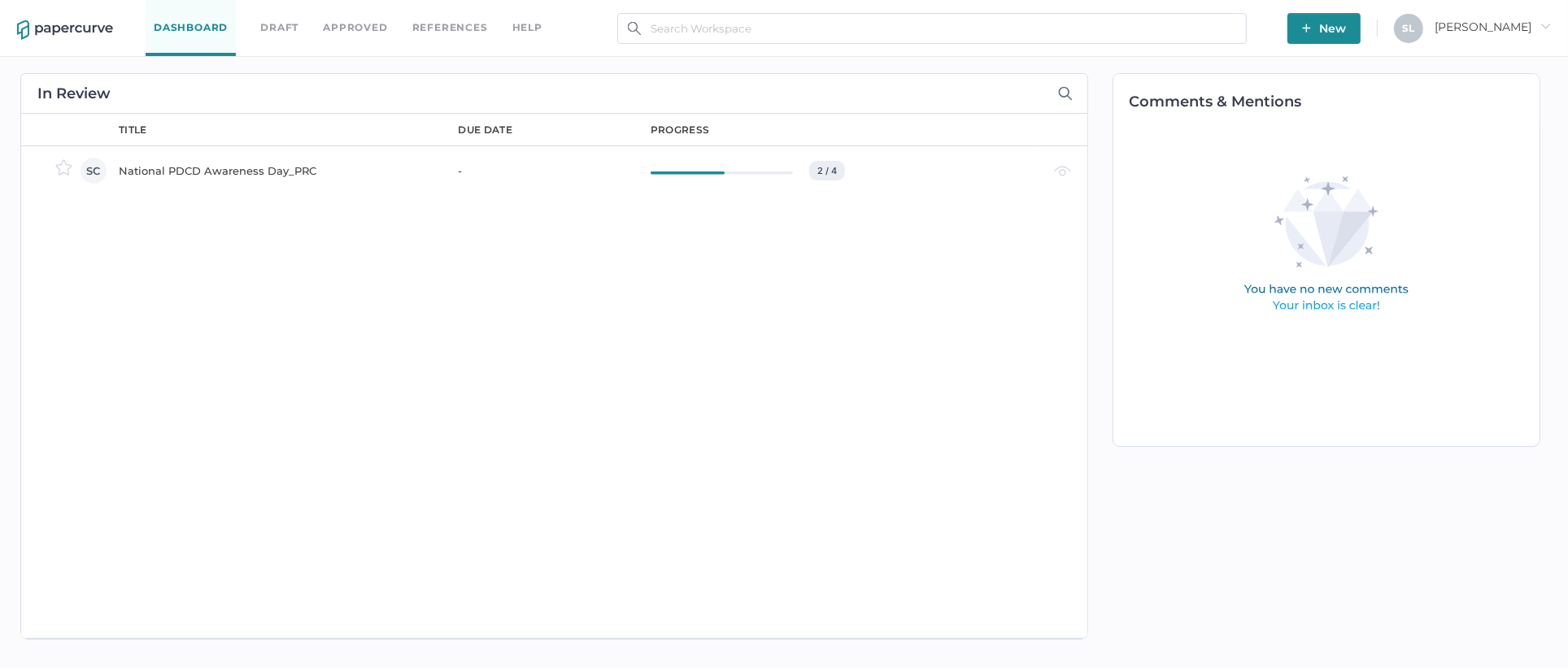
click at [215, 162] on div "National PDCD Awareness Day_PRC" at bounding box center [279, 171] width 321 height 20
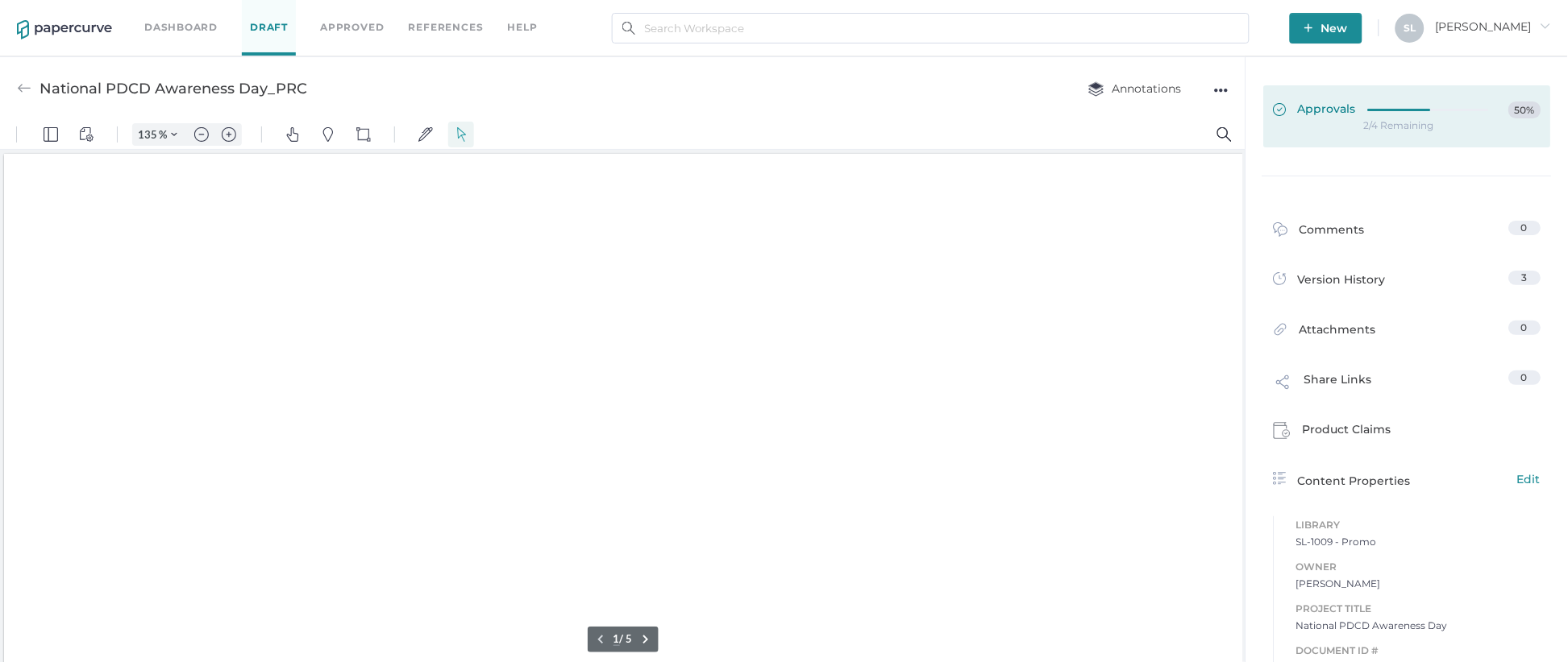
scroll to position [1, 0]
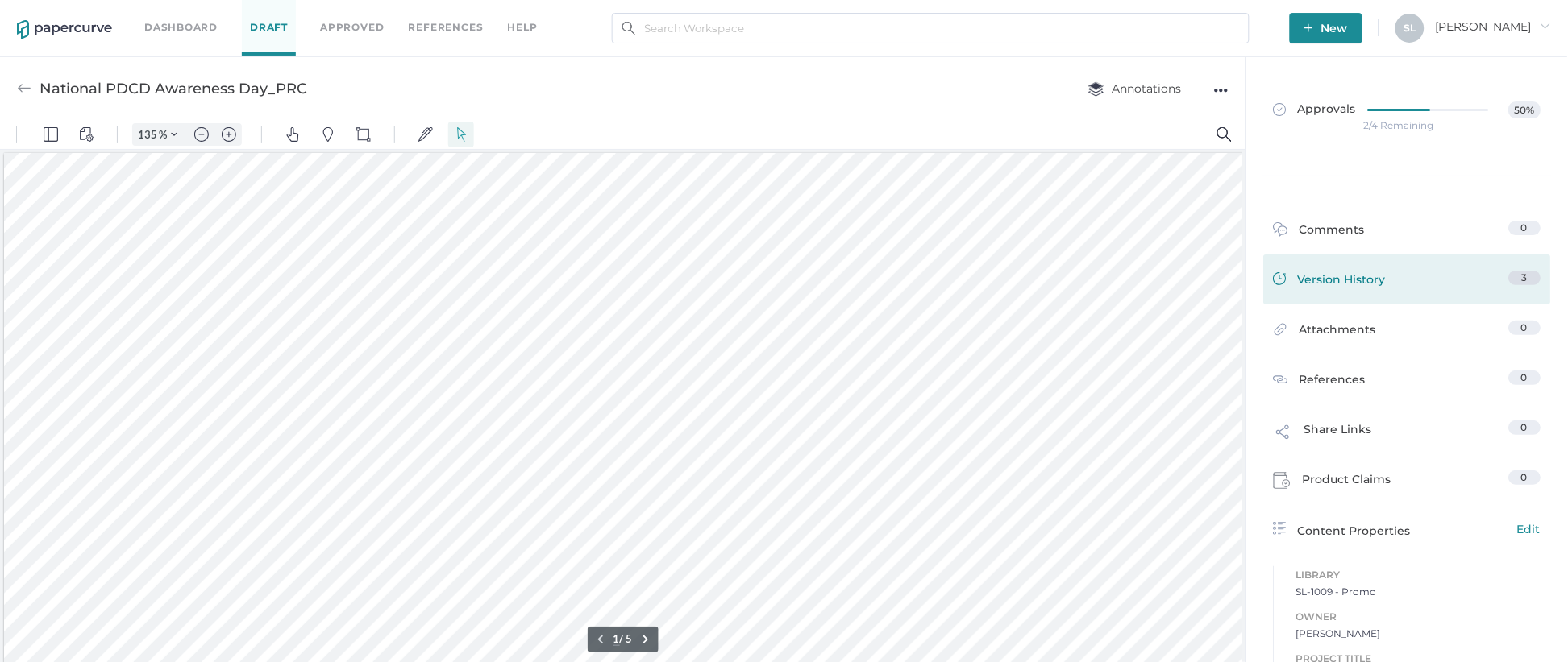
click at [1342, 276] on div "Version History" at bounding box center [1330, 282] width 113 height 22
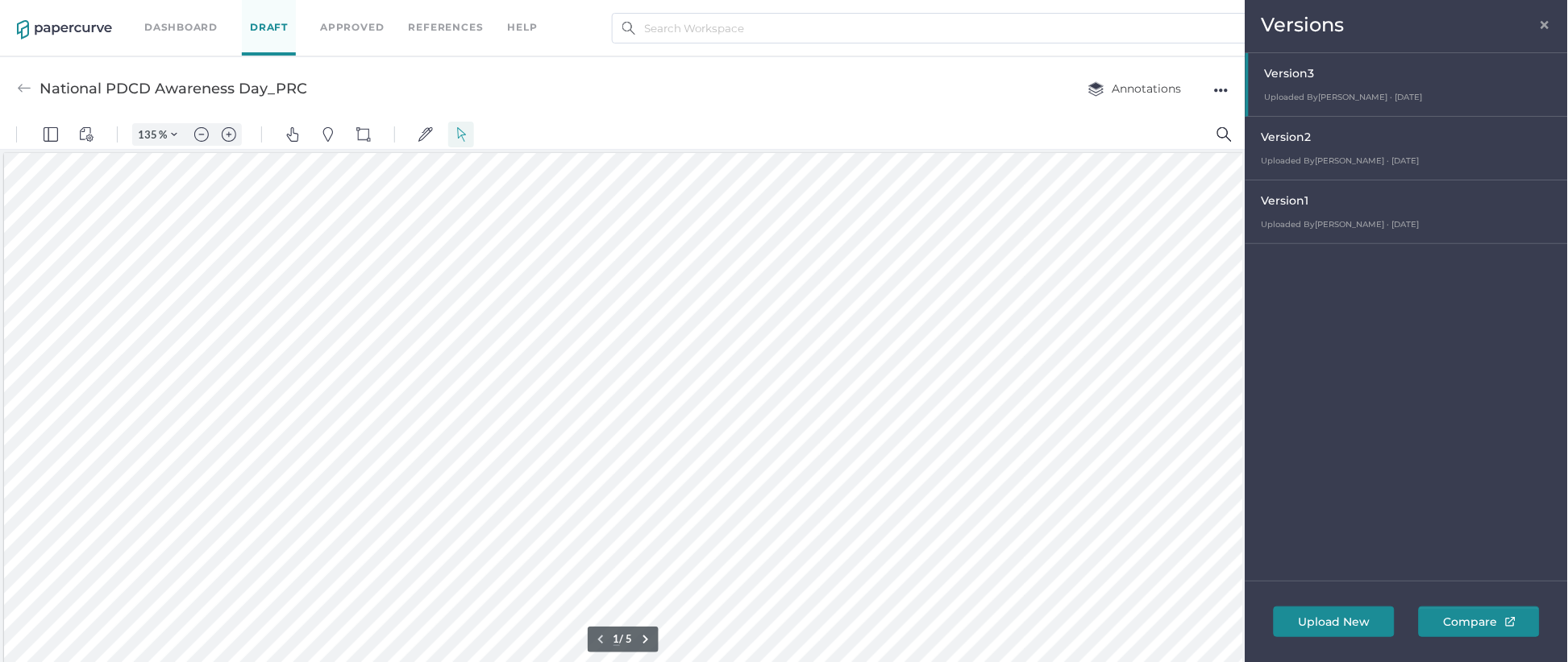
click at [1292, 138] on span "Version 2" at bounding box center [1286, 137] width 50 height 15
type input "135"
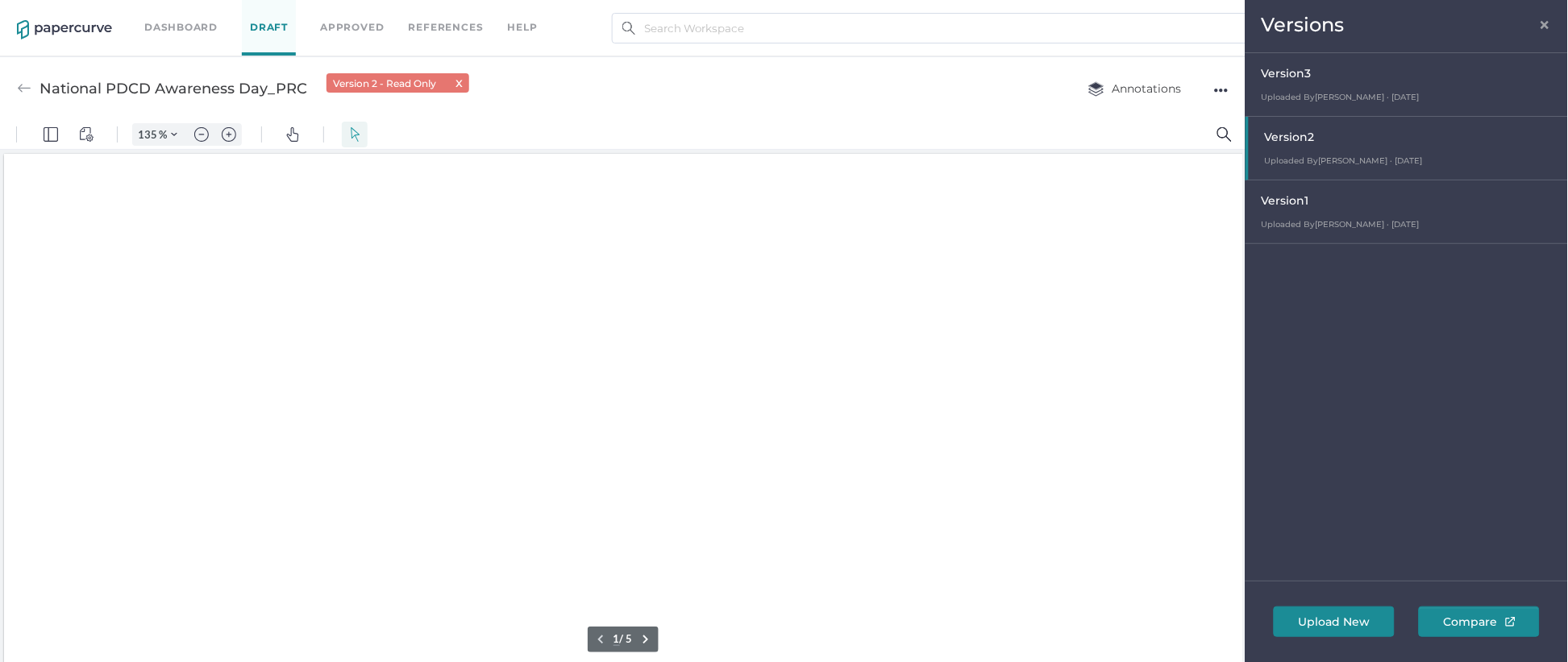
scroll to position [1, 0]
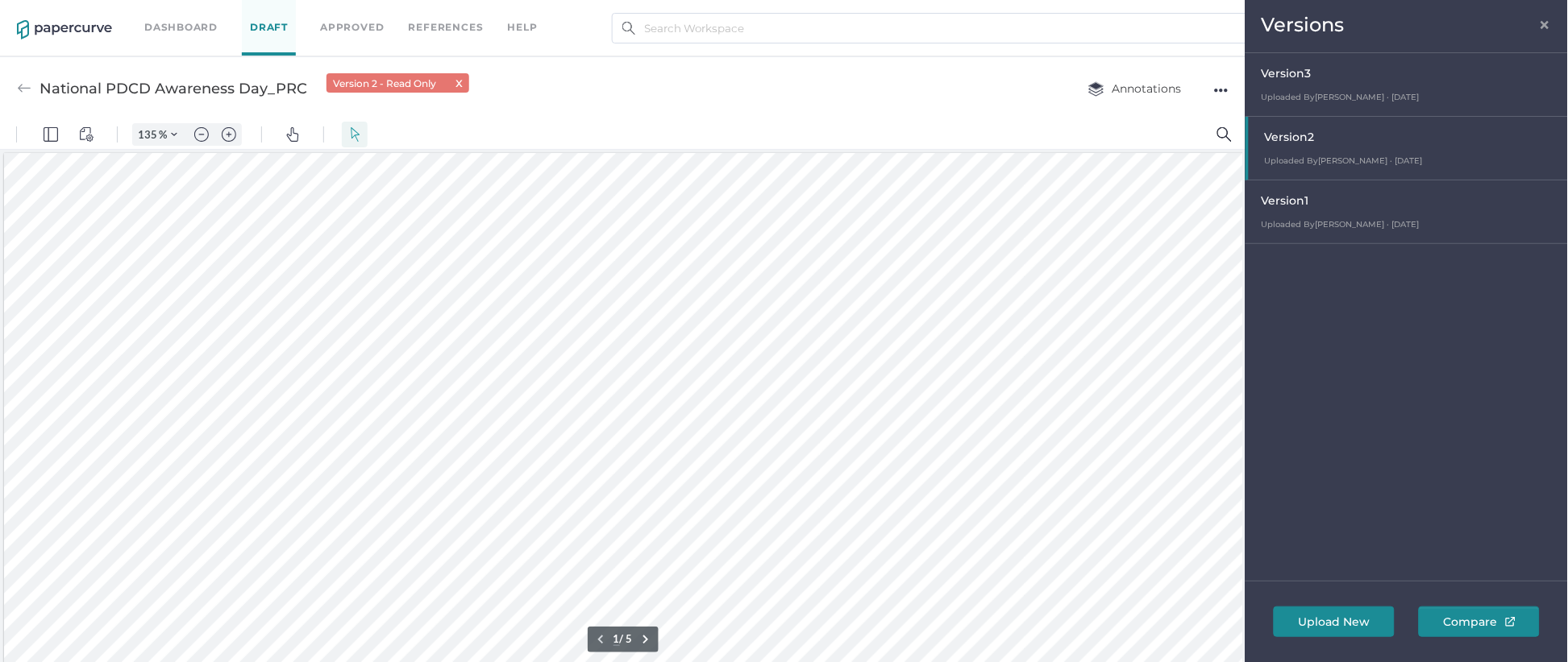
click at [1549, 22] on span "×" at bounding box center [1545, 22] width 13 height 13
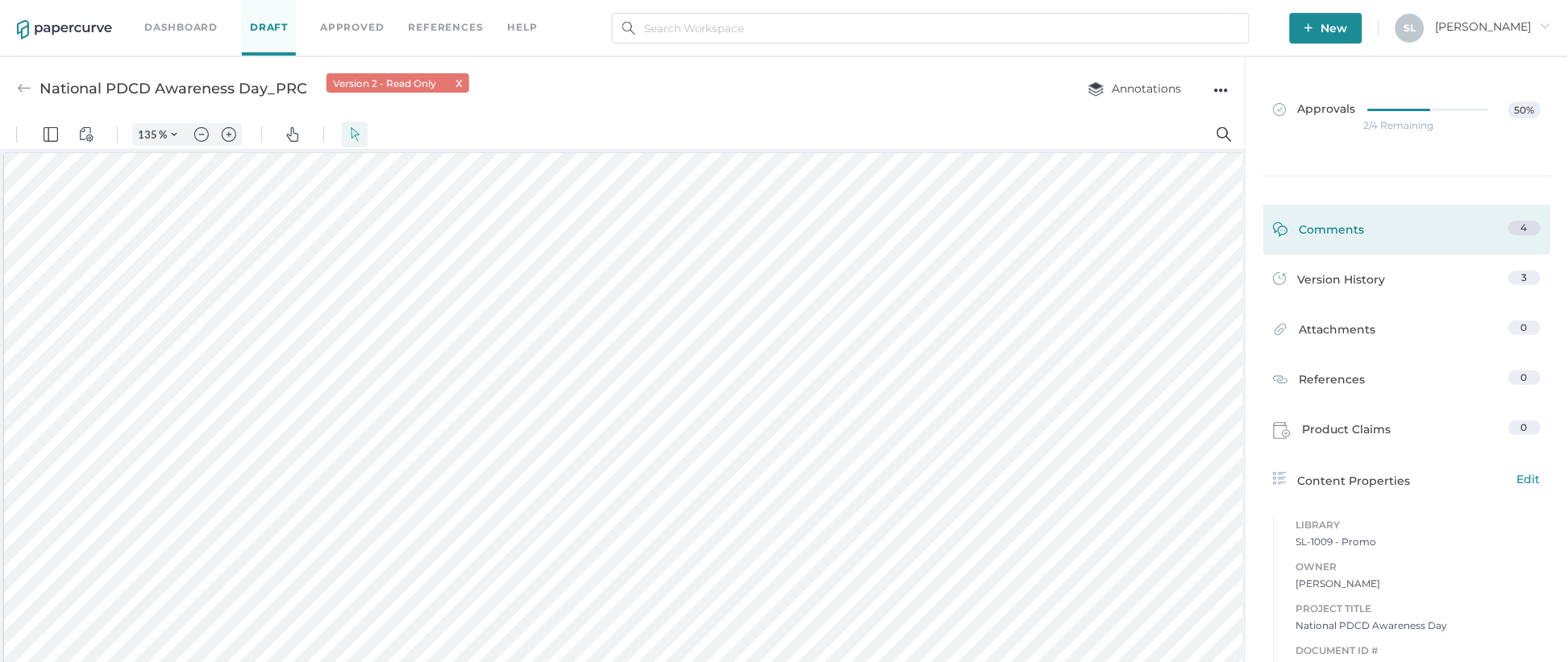
click at [1342, 231] on div "Comments" at bounding box center [1320, 232] width 92 height 25
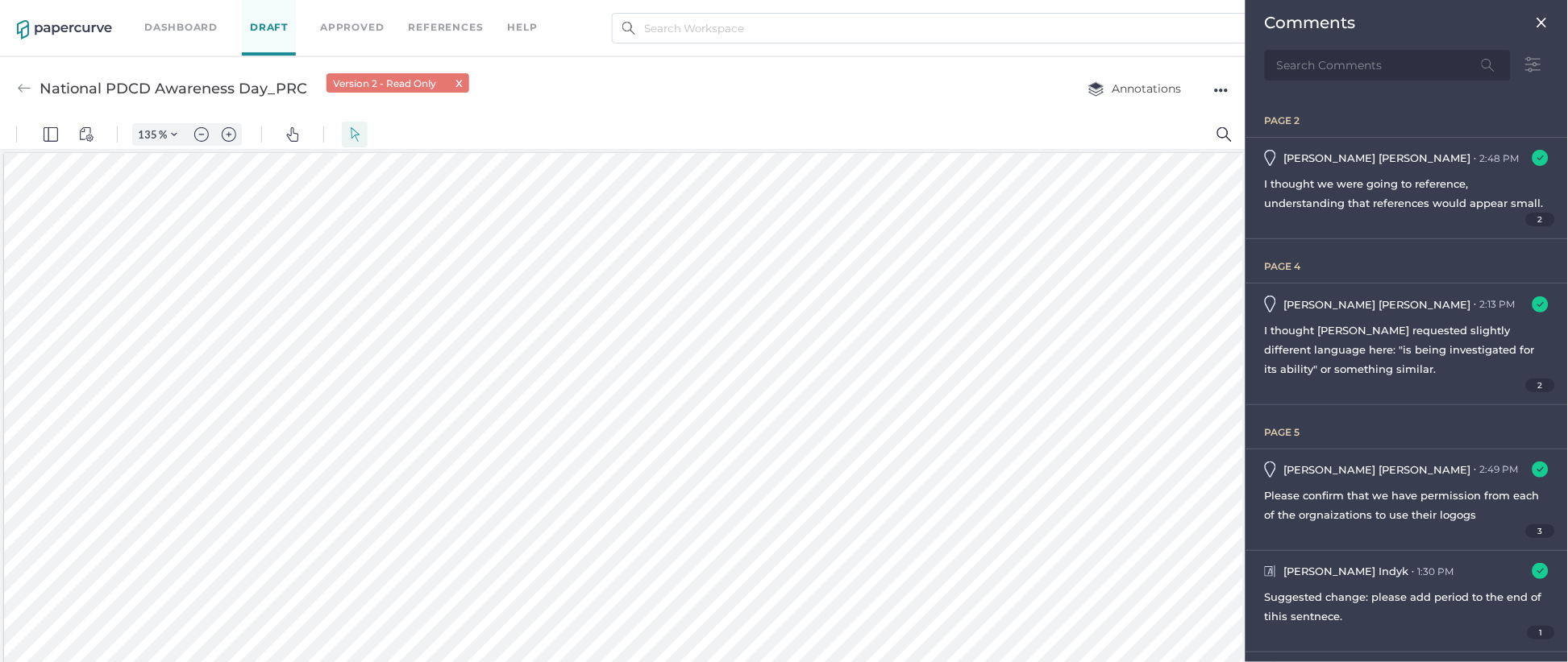
scroll to position [7, 0]
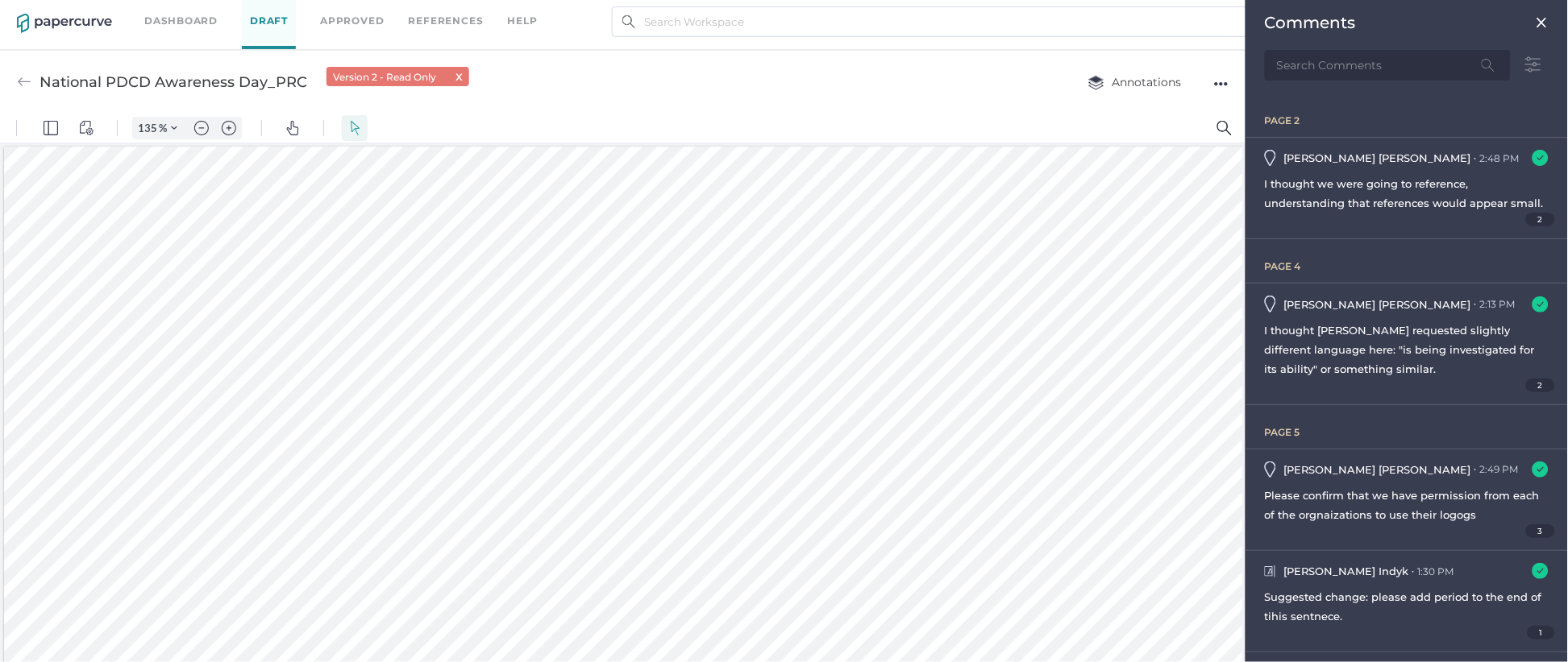
click at [1542, 24] on img at bounding box center [1542, 22] width 13 height 13
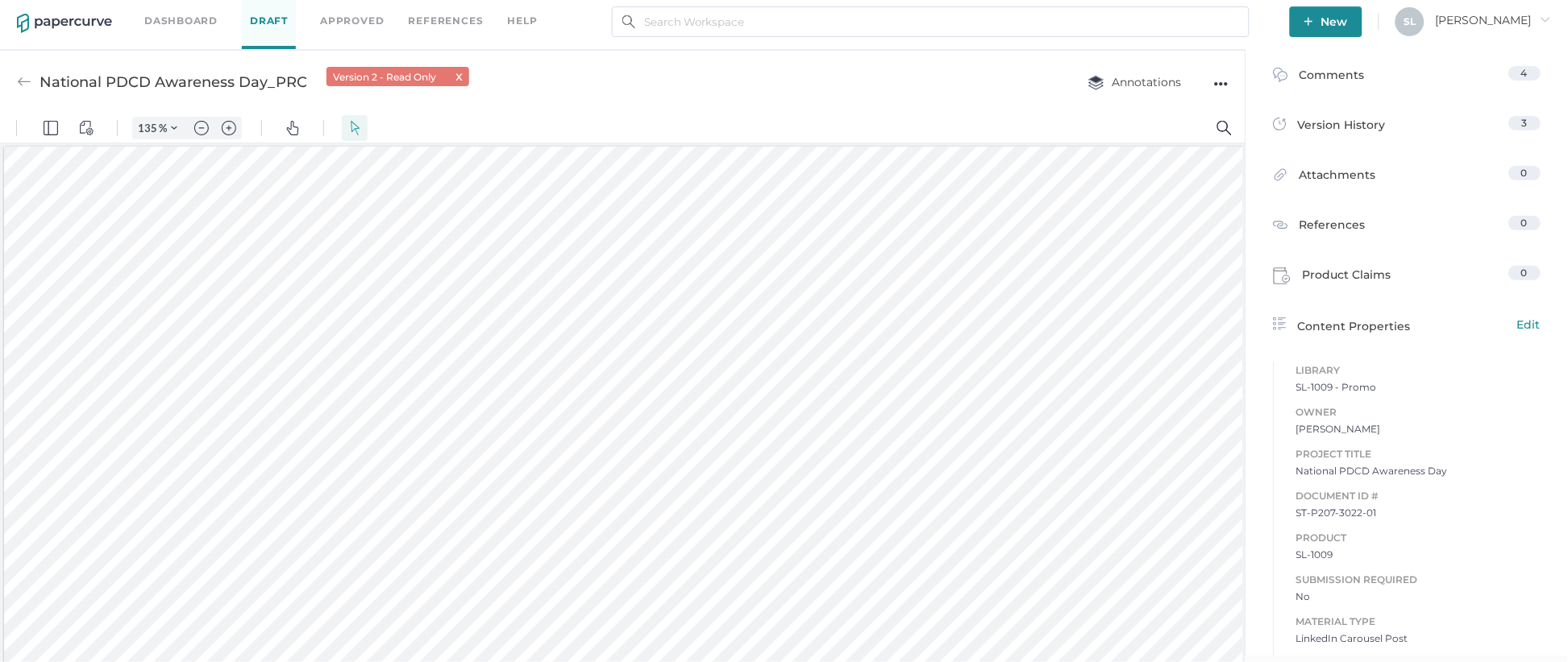
click at [20, 81] on img at bounding box center [24, 82] width 15 height 15
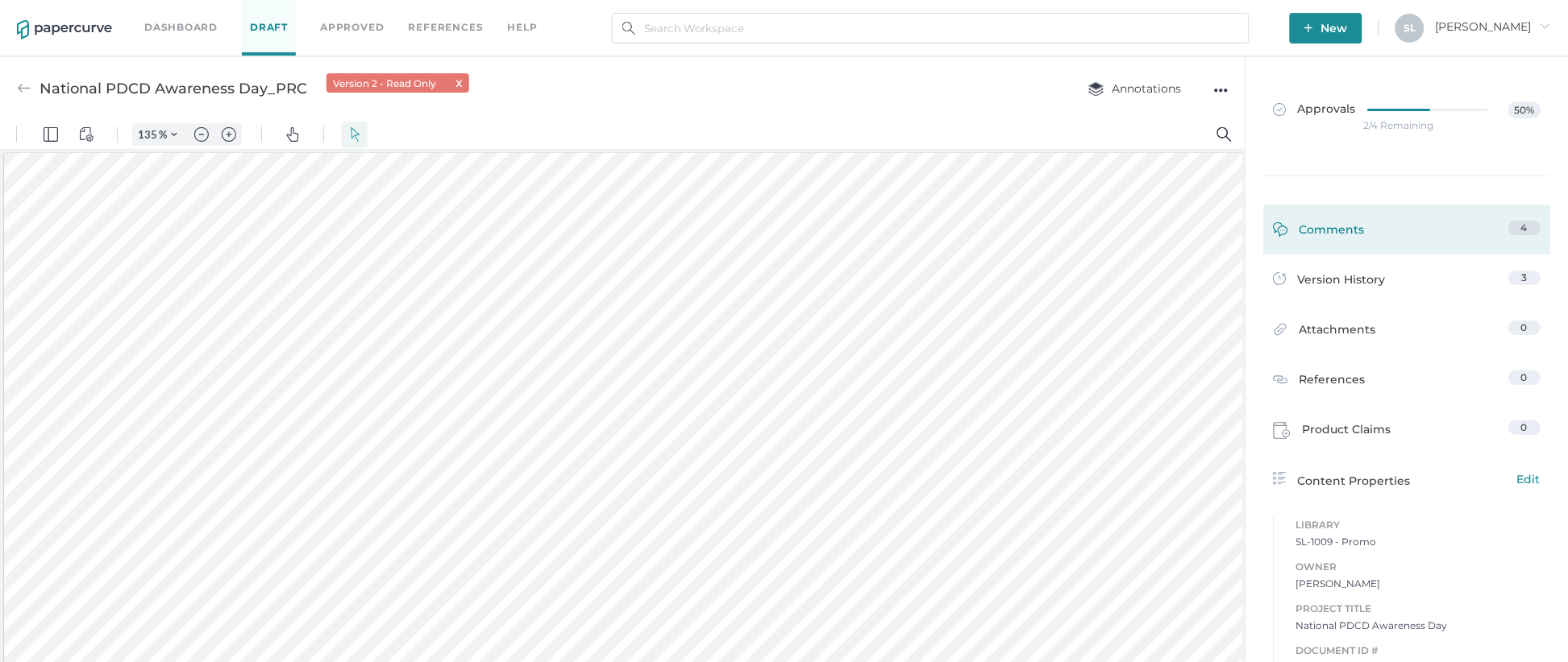
click at [1330, 225] on div "Comments" at bounding box center [1320, 232] width 92 height 25
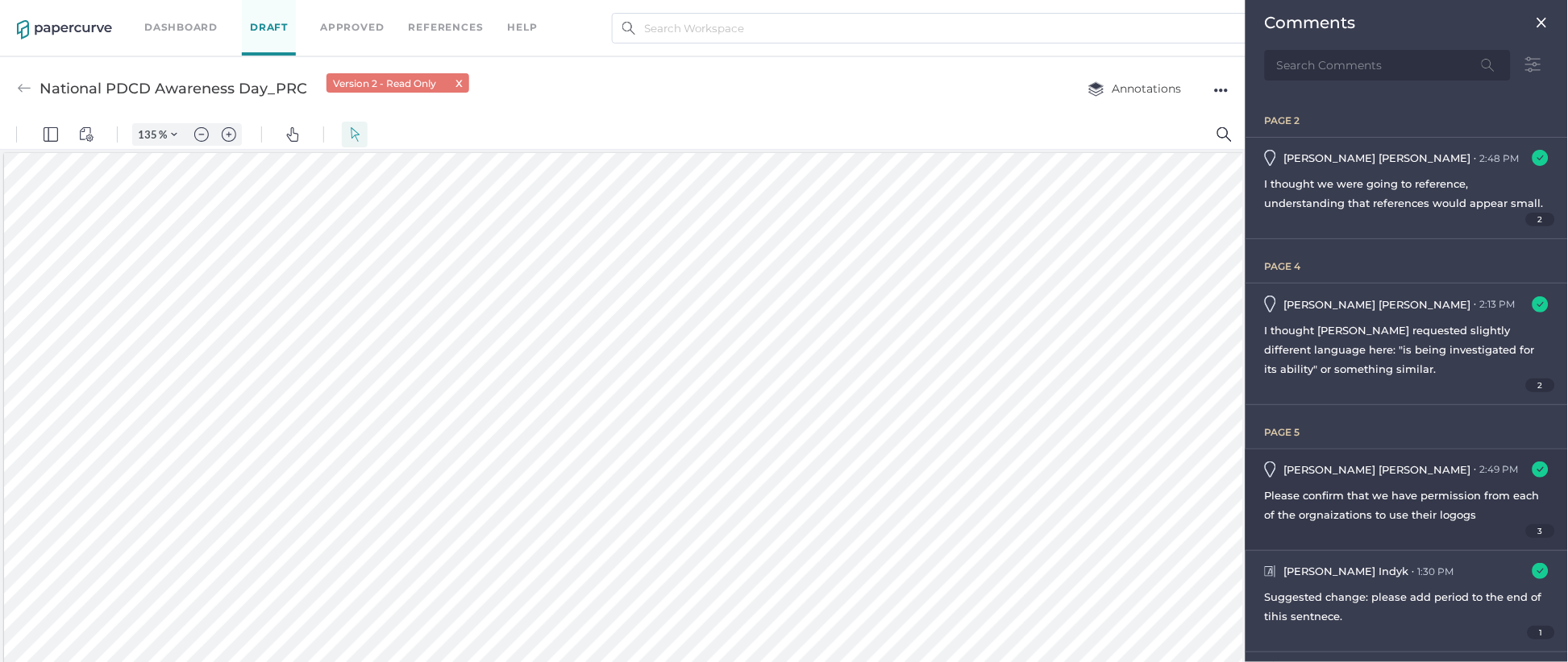
click at [1359, 468] on span "Melinda Koehler" at bounding box center [1377, 469] width 187 height 13
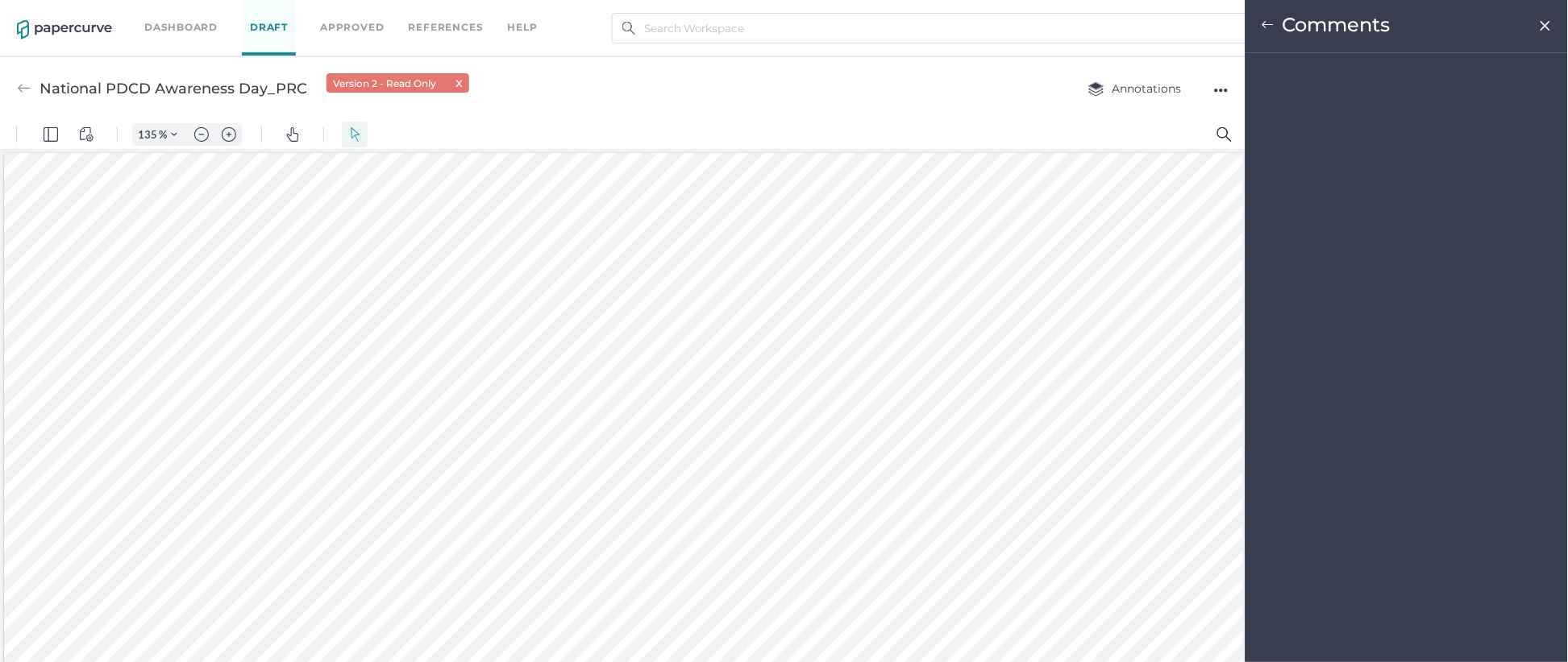
type input "5"
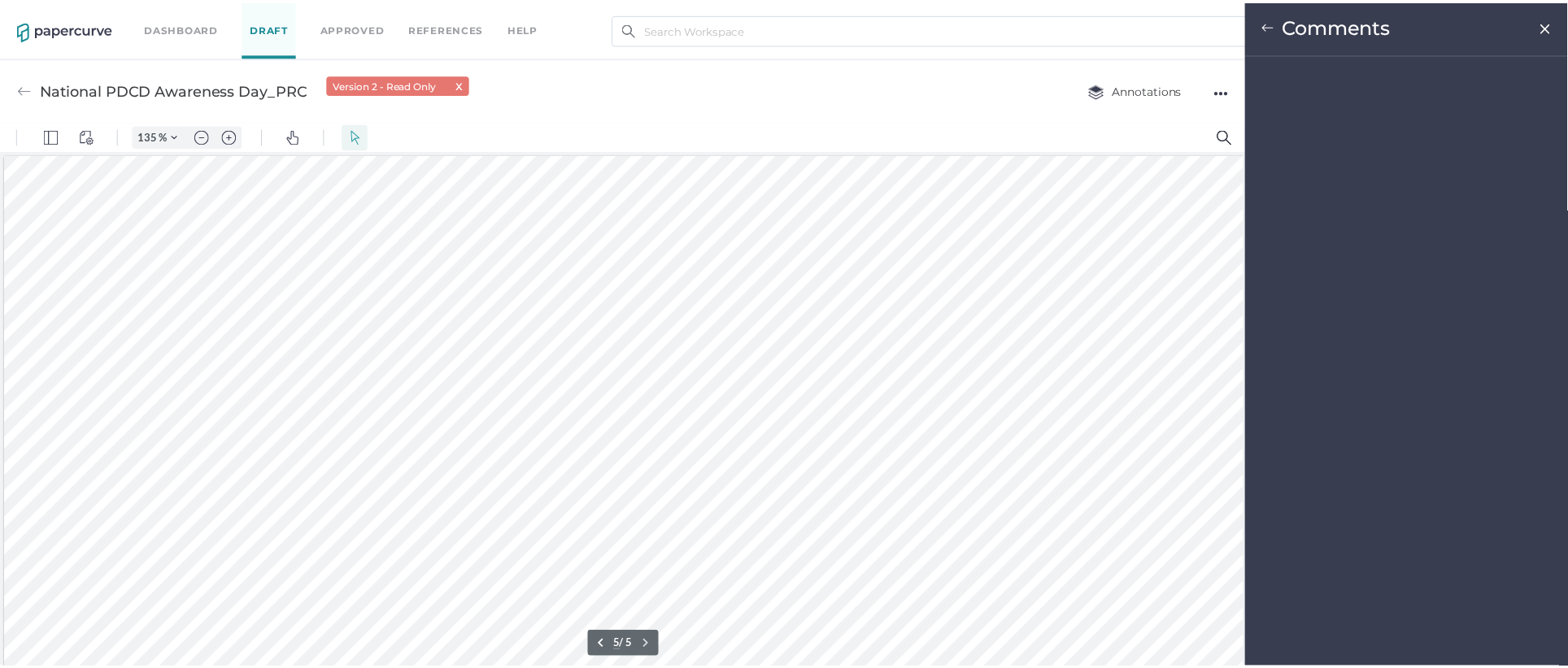
scroll to position [2965, 74]
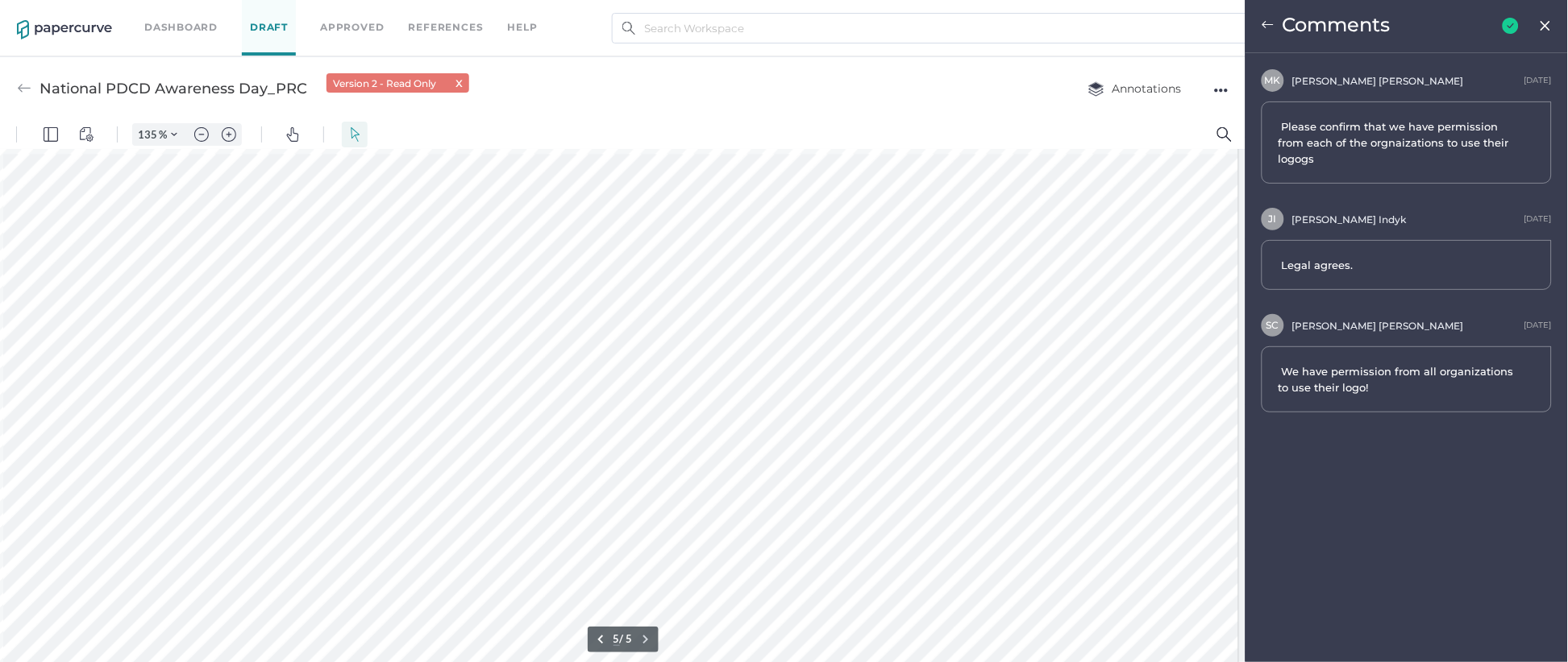
click at [1270, 20] on img at bounding box center [1267, 25] width 13 height 13
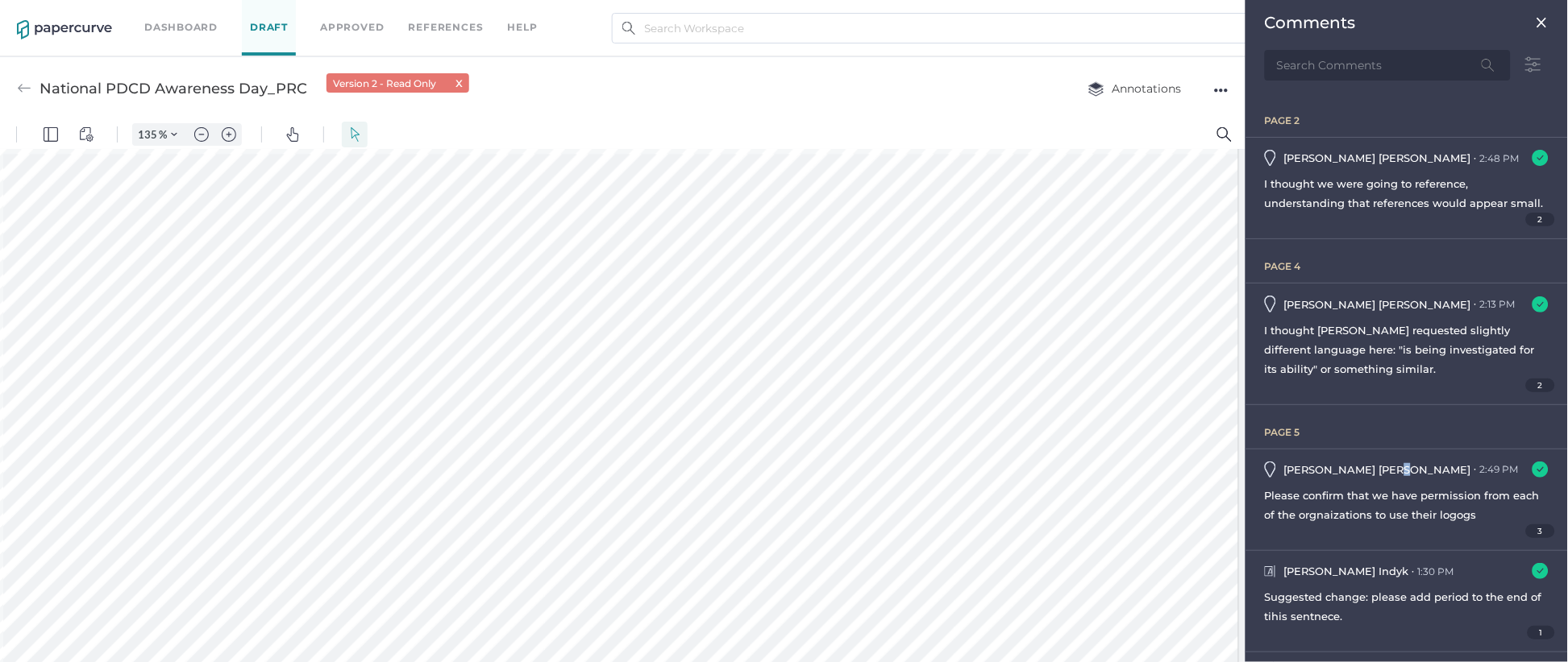
click at [1544, 22] on img at bounding box center [1542, 22] width 13 height 13
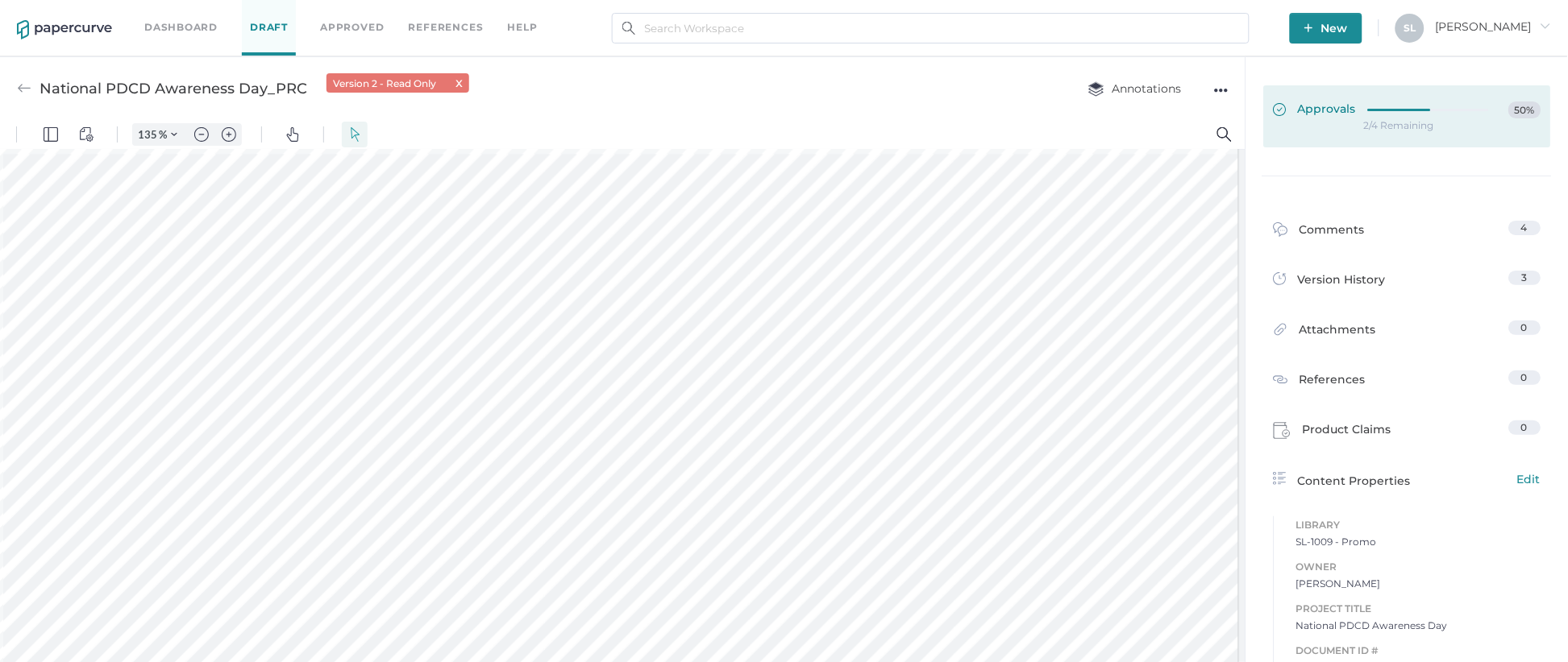
click at [1318, 98] on link "Approvals 50%" at bounding box center [1407, 116] width 287 height 62
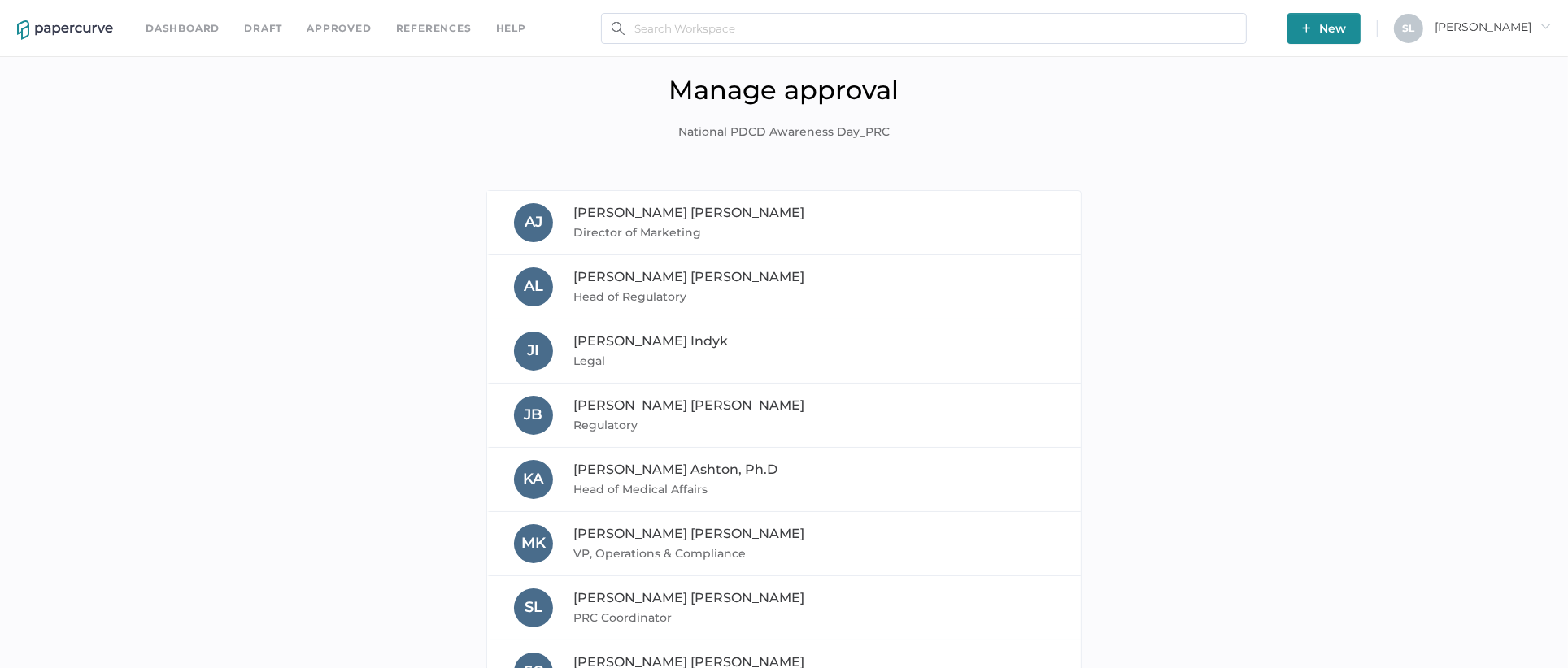
click at [175, 28] on link "Dashboard" at bounding box center [183, 28] width 74 height 18
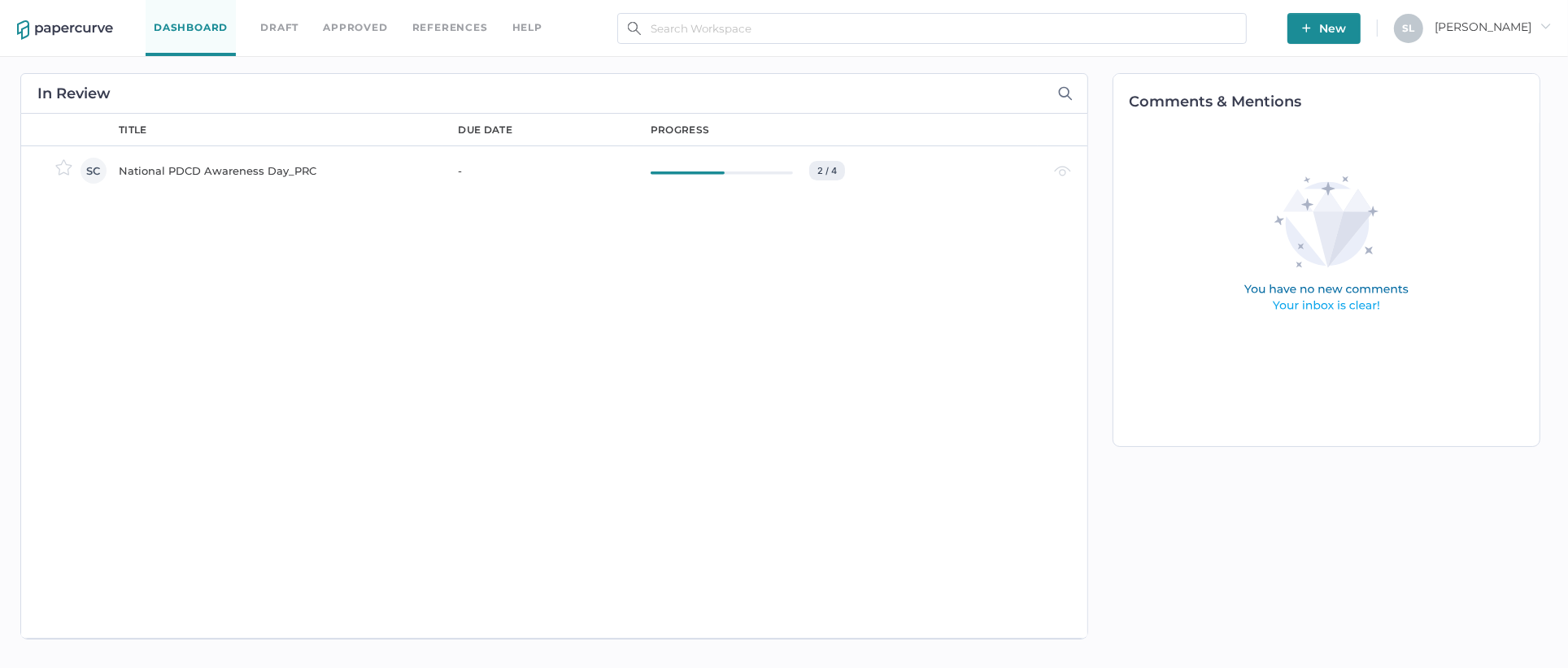
click at [259, 174] on div "National PDCD Awareness Day_PRC" at bounding box center [279, 171] width 321 height 20
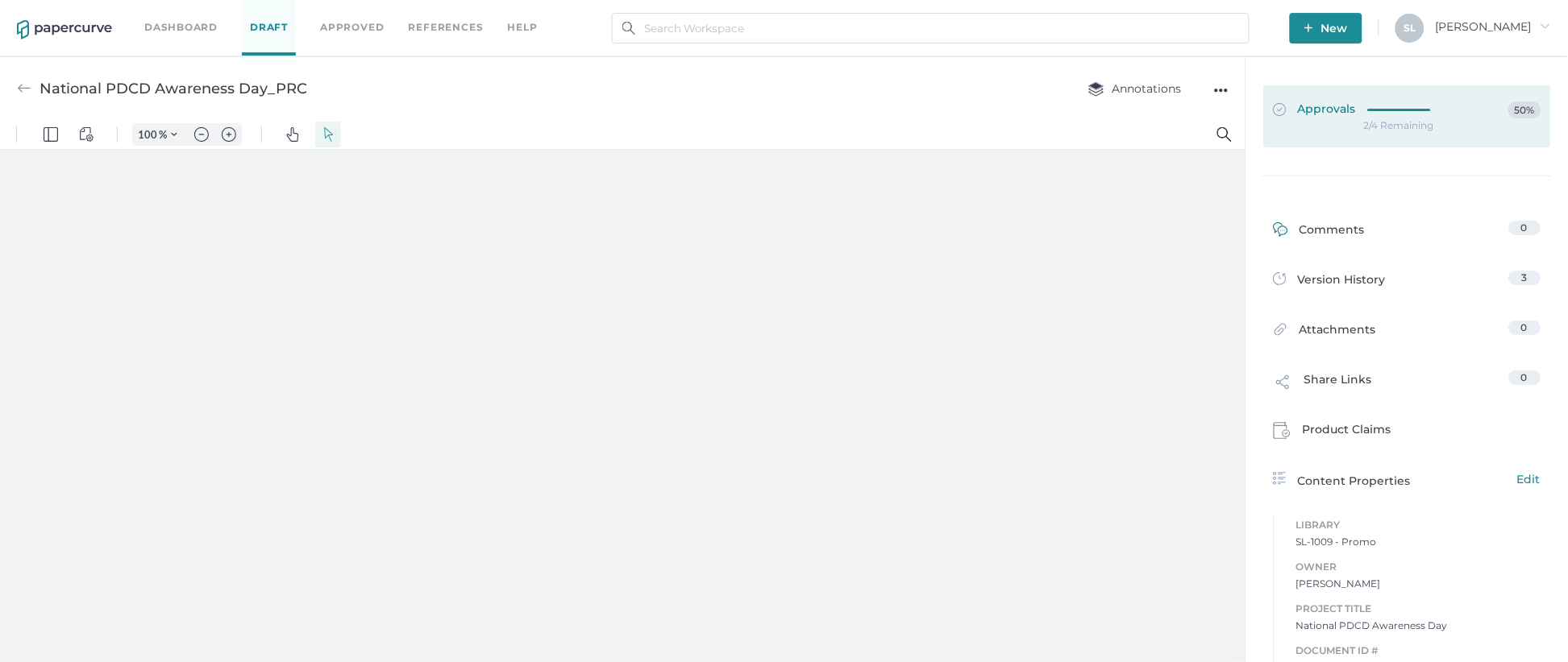
type input "135"
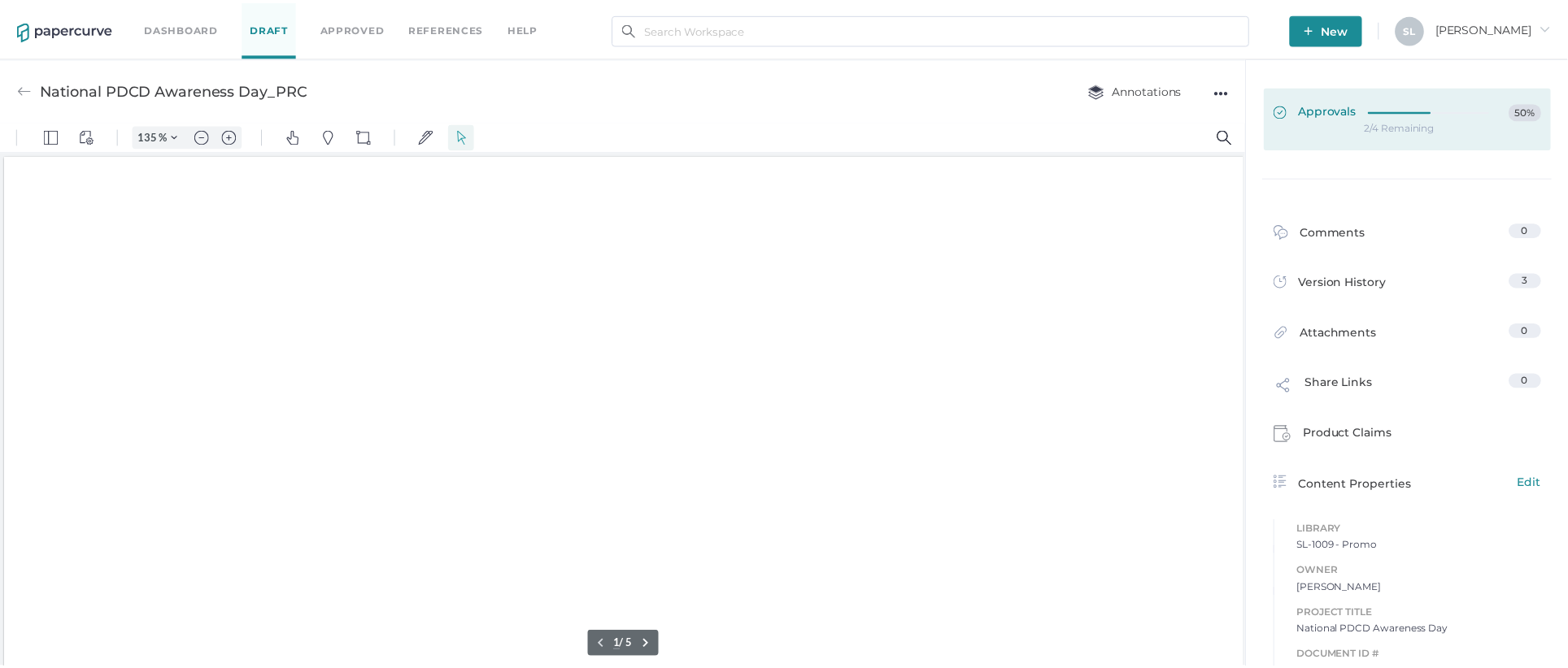
scroll to position [1, 0]
click at [1314, 108] on span "Approvals" at bounding box center [1327, 111] width 84 height 18
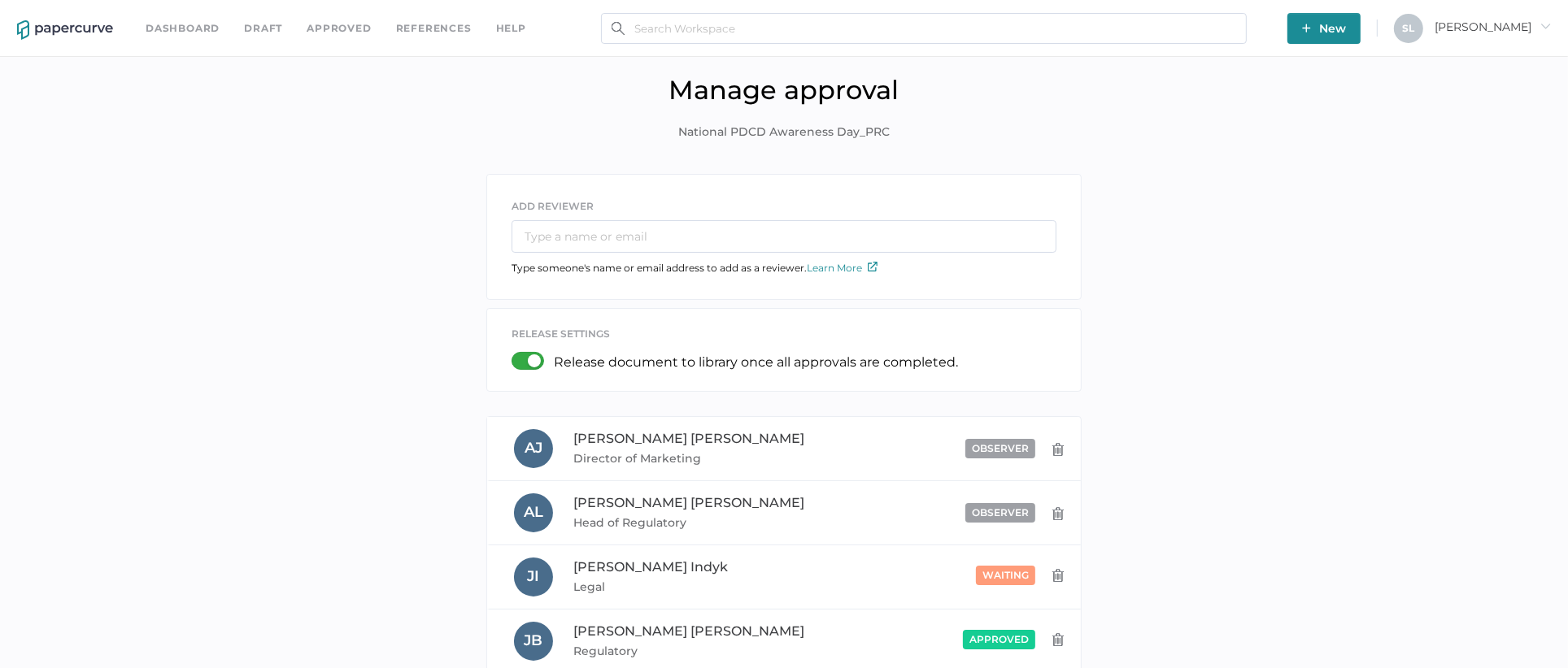
click at [182, 32] on link "Dashboard" at bounding box center [183, 28] width 74 height 18
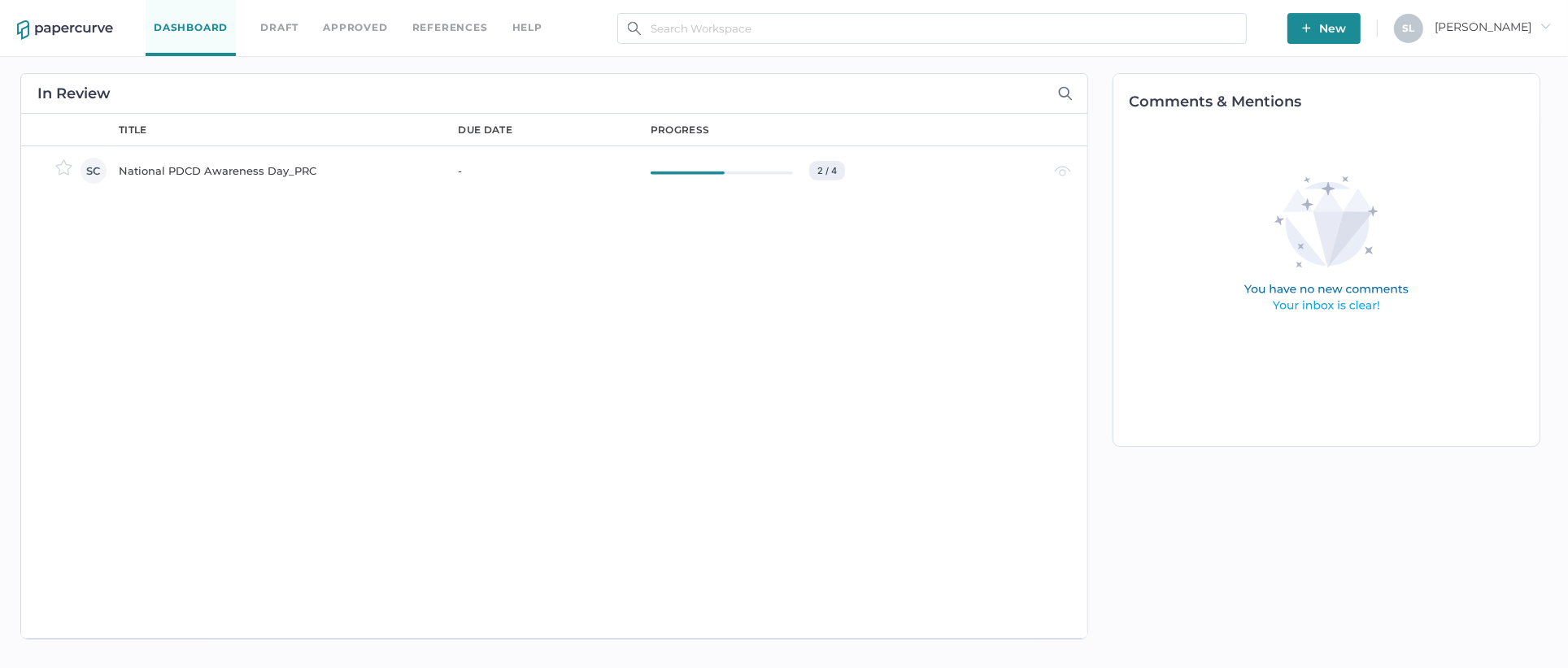
click at [209, 165] on div "National PDCD Awareness Day_PRC" at bounding box center [279, 171] width 321 height 20
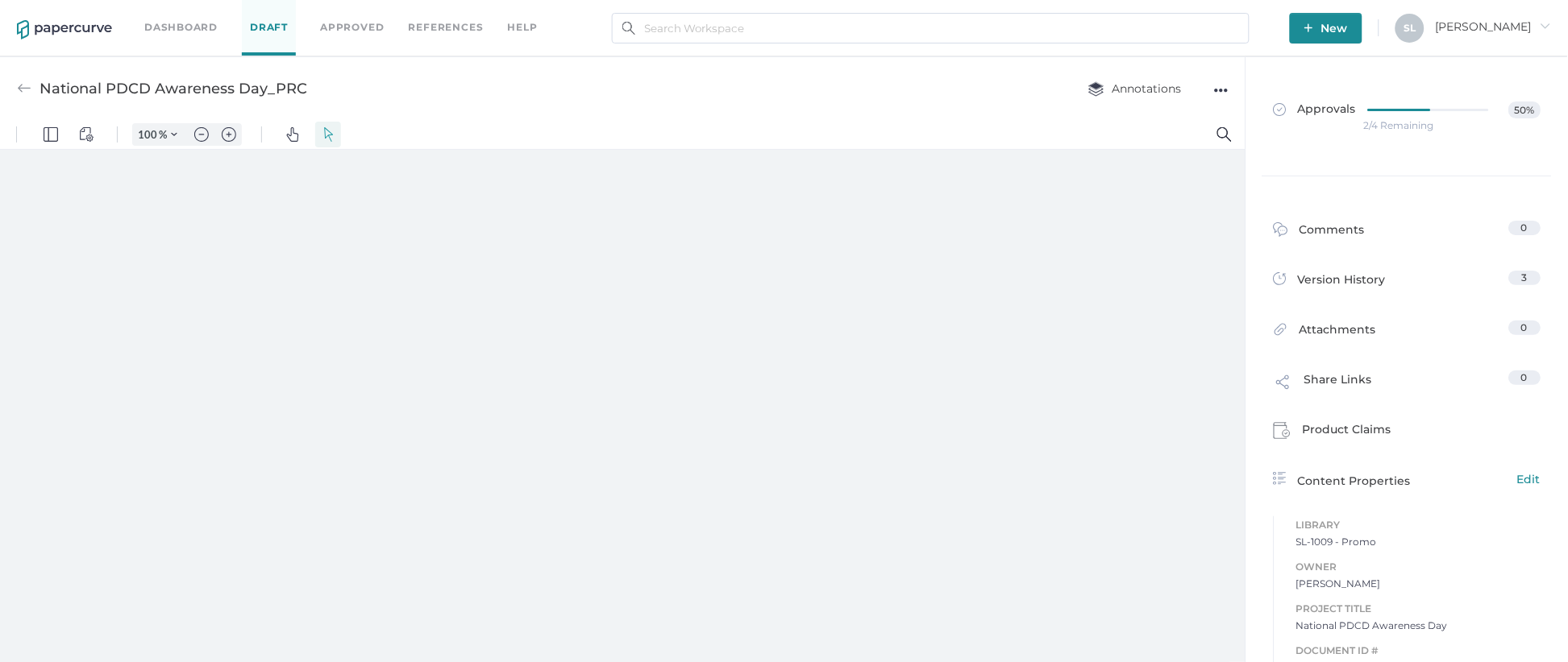
type input "135"
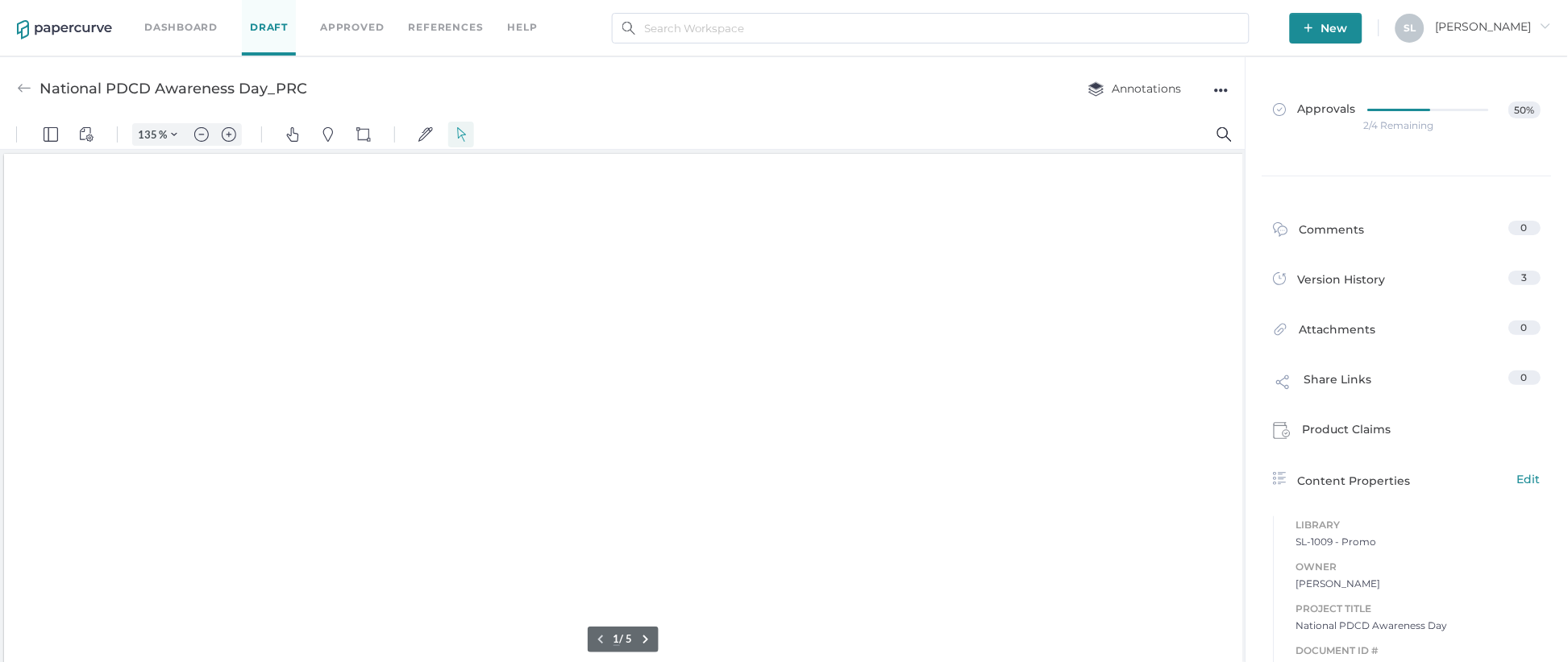
scroll to position [1, 0]
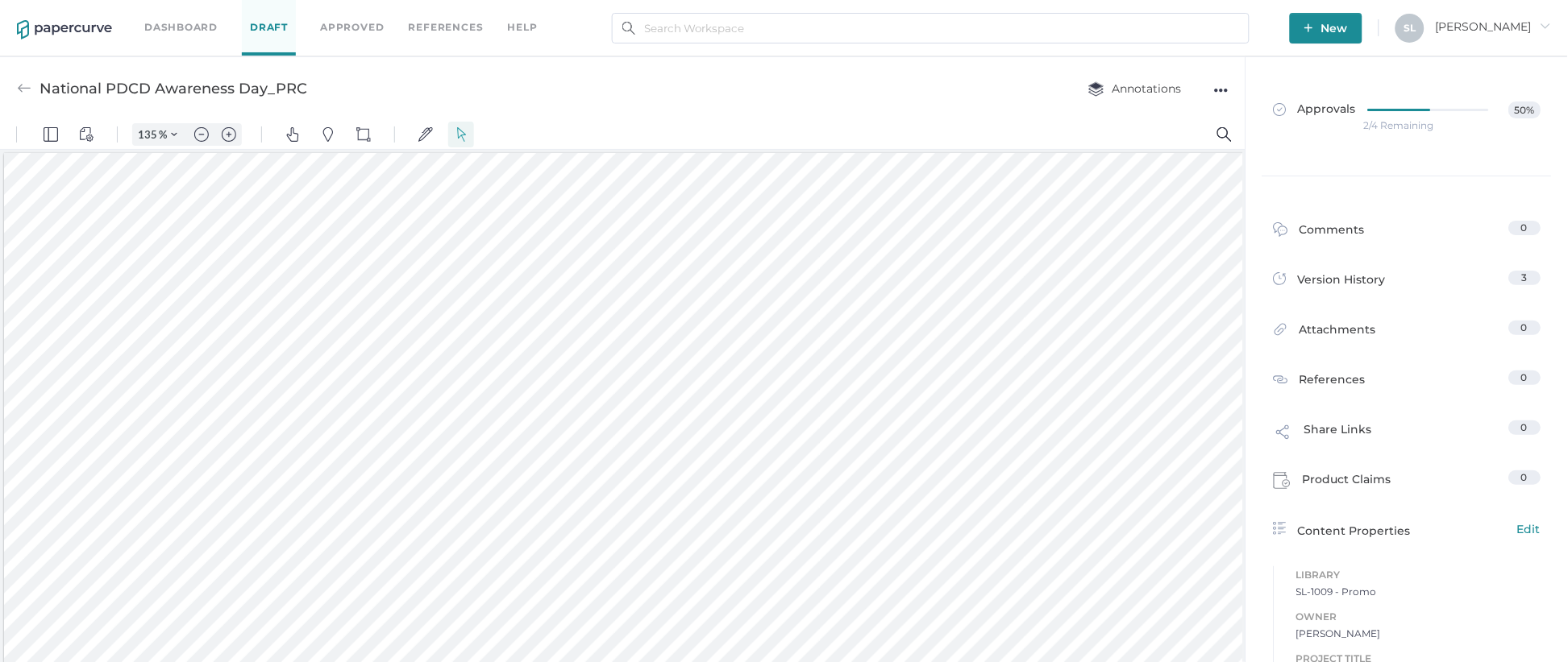
click at [183, 26] on link "Dashboard" at bounding box center [181, 27] width 73 height 18
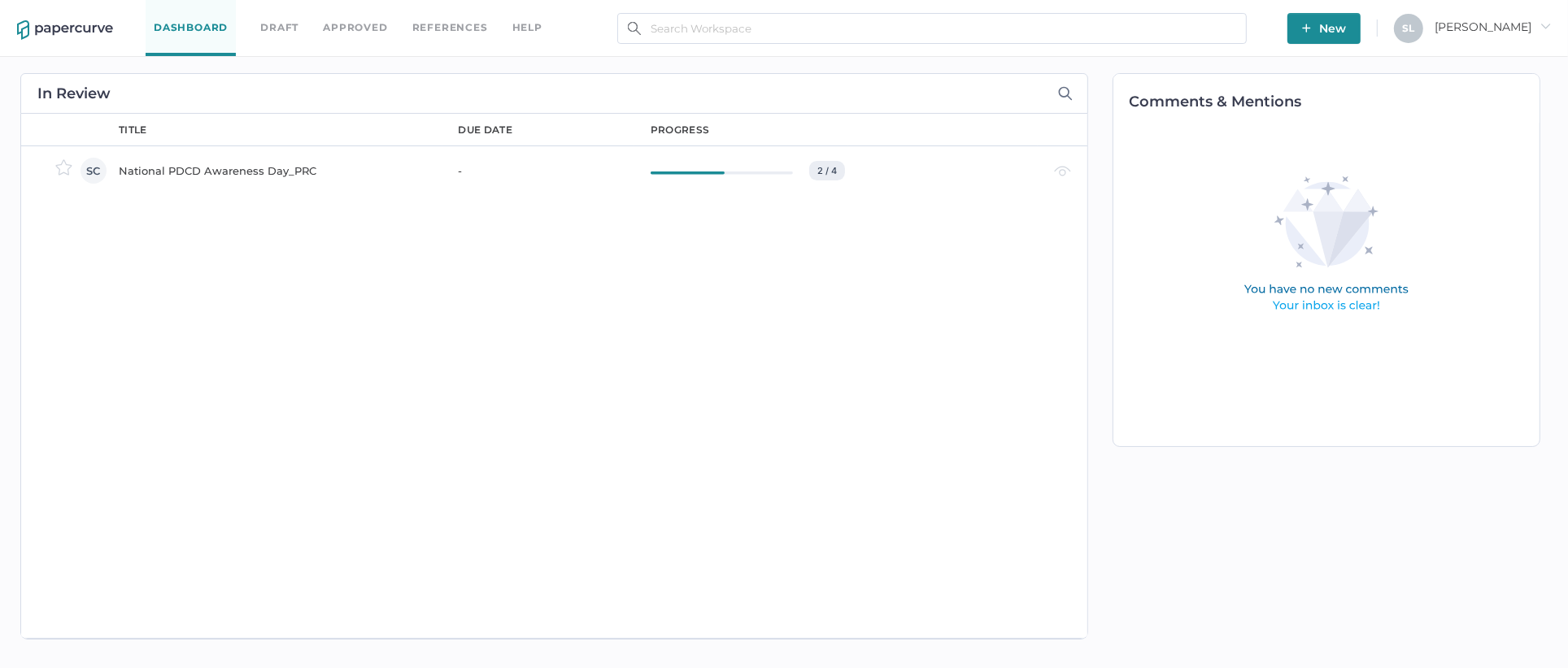
click at [252, 168] on div "National PDCD Awareness Day_PRC" at bounding box center [279, 171] width 321 height 20
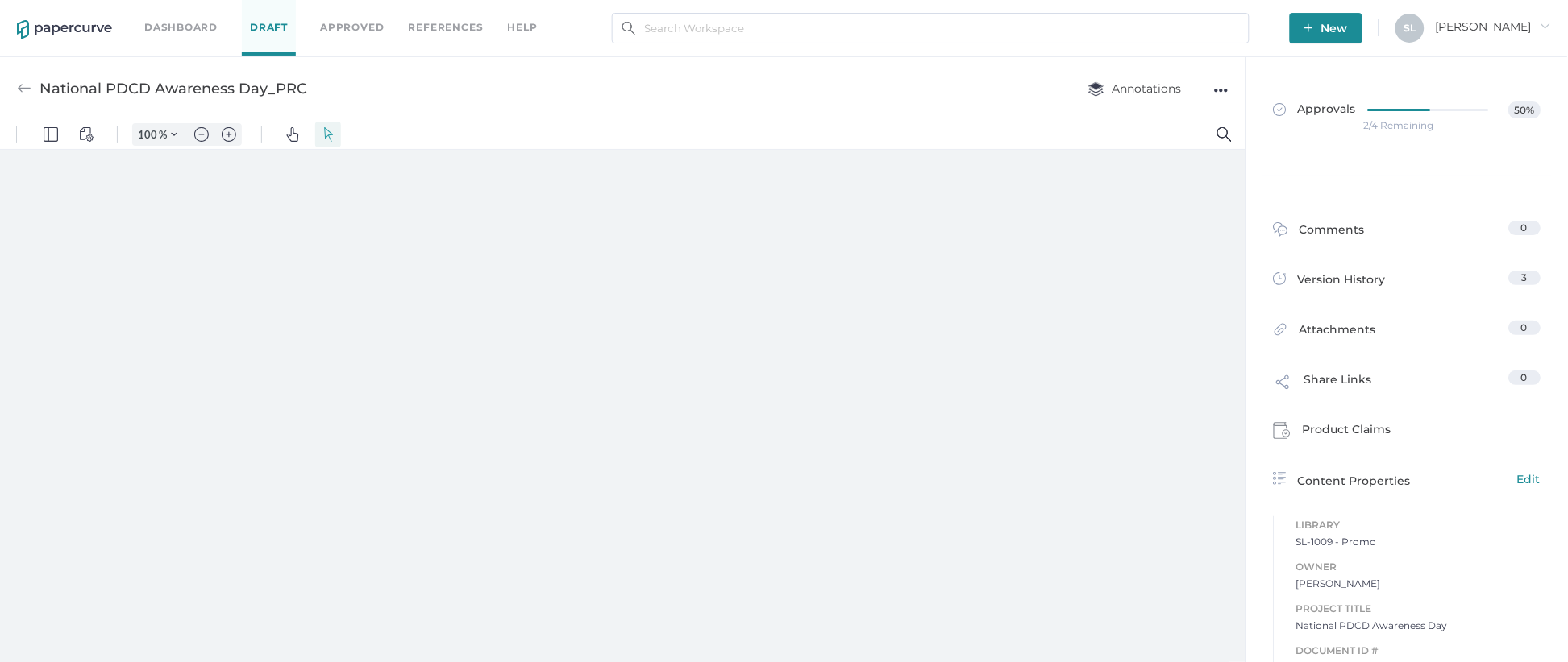
type input "135"
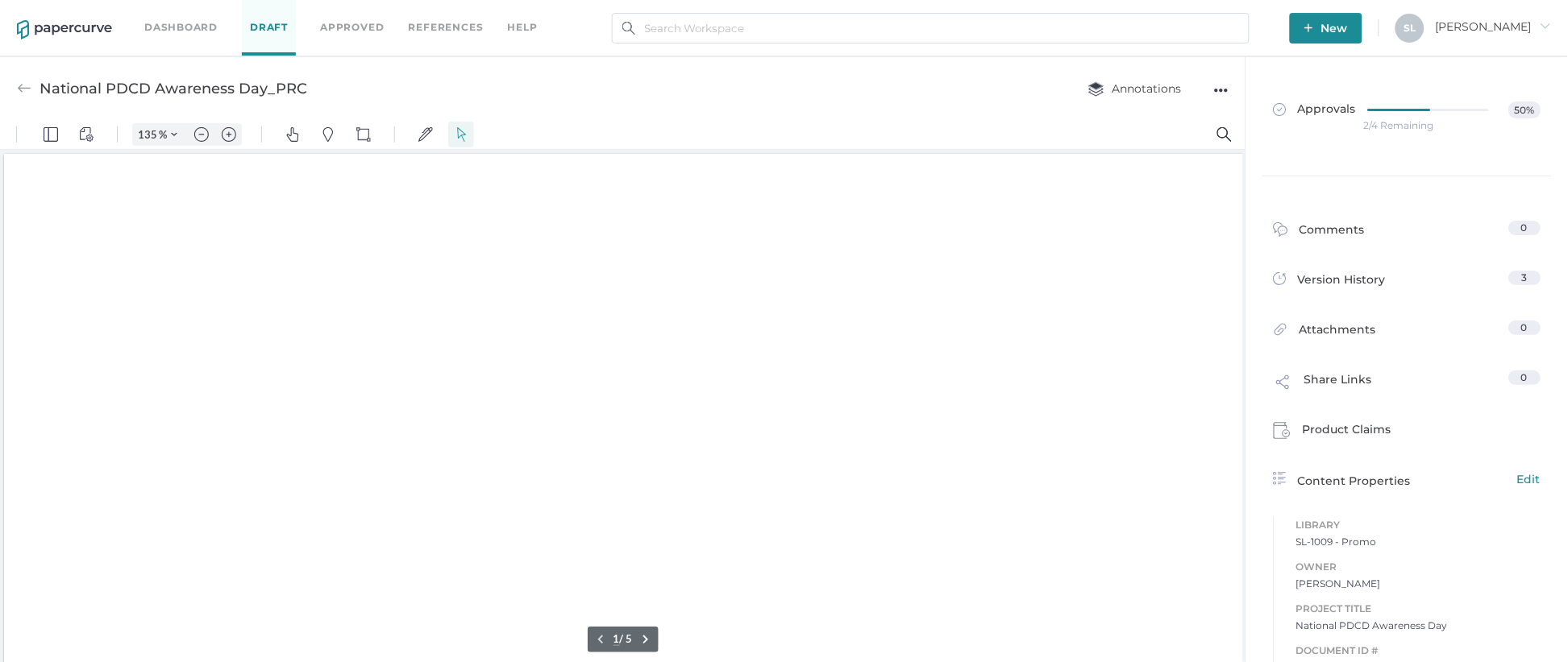
scroll to position [1, 0]
